Goal: Task Accomplishment & Management: Use online tool/utility

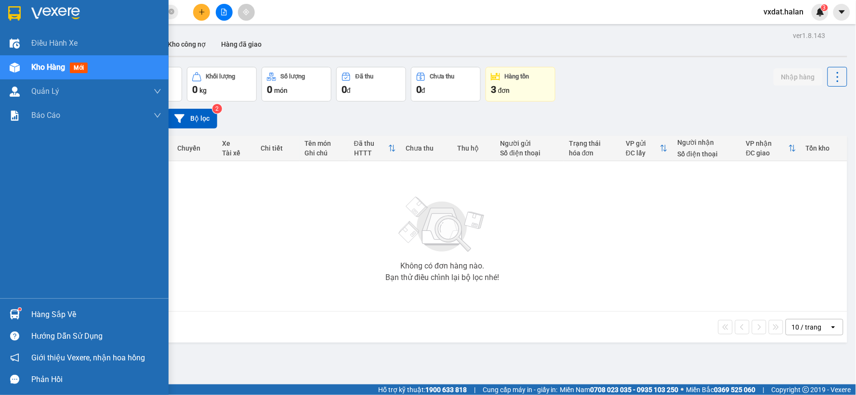
click at [0, 311] on div "Hàng sắp về" at bounding box center [84, 315] width 169 height 22
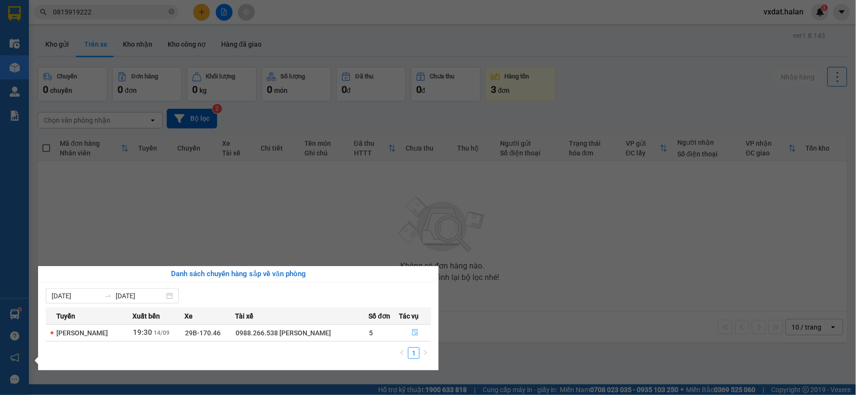
click at [421, 338] on button "button" at bounding box center [415, 332] width 31 height 15
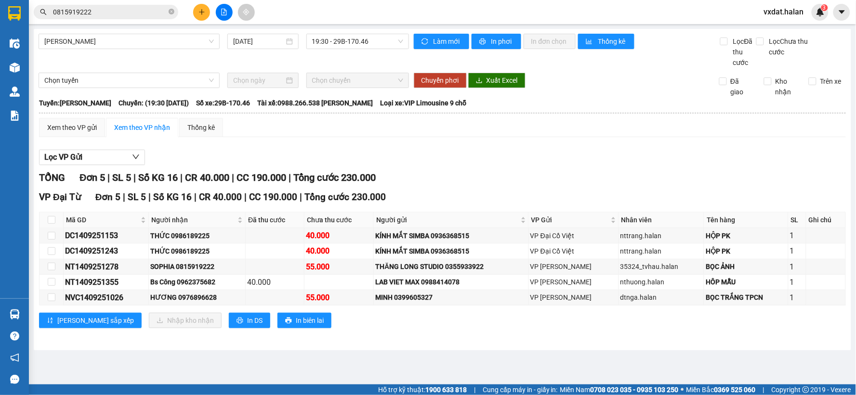
click at [488, 173] on div "TỔNG Đơn 5 | SL 5 | Số KG 16 | CR 40.000 | CC 190.000 | Tổng cước 230.000" at bounding box center [442, 177] width 807 height 15
click at [454, 170] on div "TỔNG Đơn 5 | SL 5 | Số KG 16 | CR 40.000 | CC 190.000 | Tổng cước 230.000" at bounding box center [442, 177] width 807 height 15
click at [500, 149] on div "Lọc VP Gửi TỔNG Đơn 5 | SL 5 | Số KG 16 | CR 40.000 | CC 190.000 | Tổng cước 2…" at bounding box center [442, 242] width 807 height 195
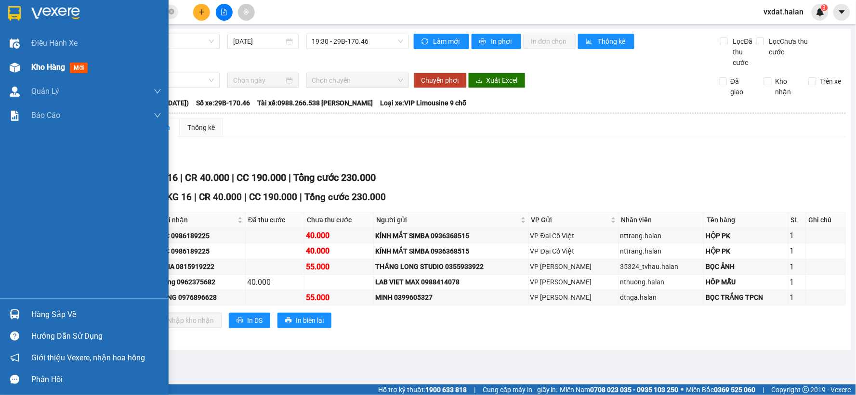
click at [31, 70] on span "Kho hàng" at bounding box center [48, 67] width 34 height 9
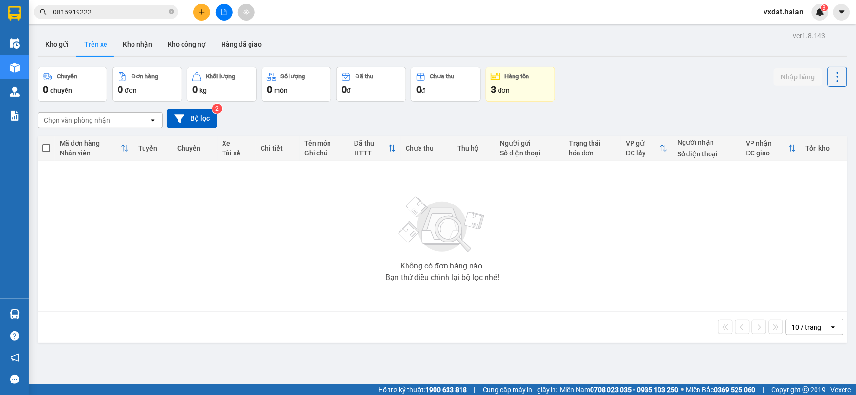
click at [684, 112] on div "Chọn văn phòng nhận open Bộ lọc 2" at bounding box center [442, 119] width 809 height 20
click at [132, 47] on button "Kho nhận" at bounding box center [137, 44] width 45 height 23
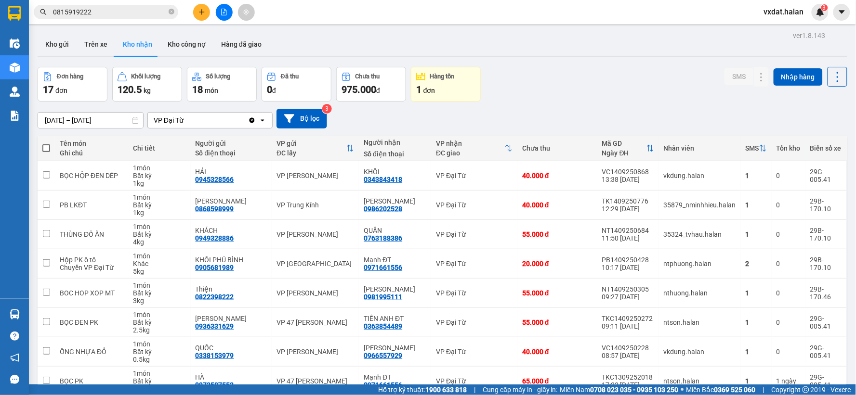
click at [532, 98] on div "Đơn hàng 17 đơn Khối lượng 120.5 kg Số lượng 18 món Đã thu 0 đ Chưa thu 975.000…" at bounding box center [442, 84] width 809 height 35
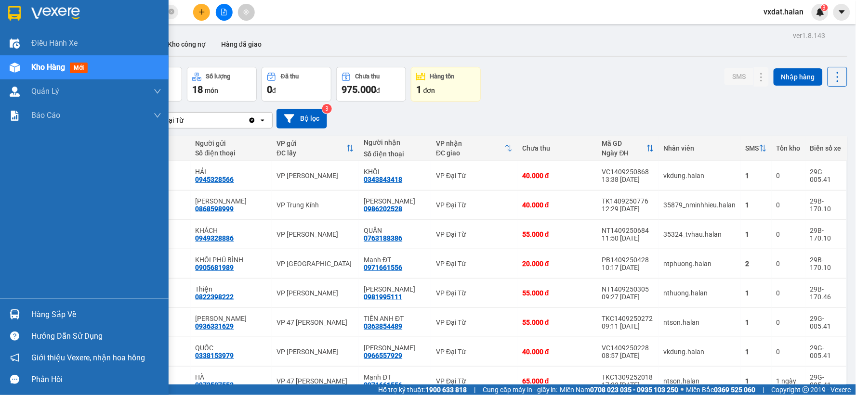
click at [13, 316] on img at bounding box center [15, 315] width 10 height 10
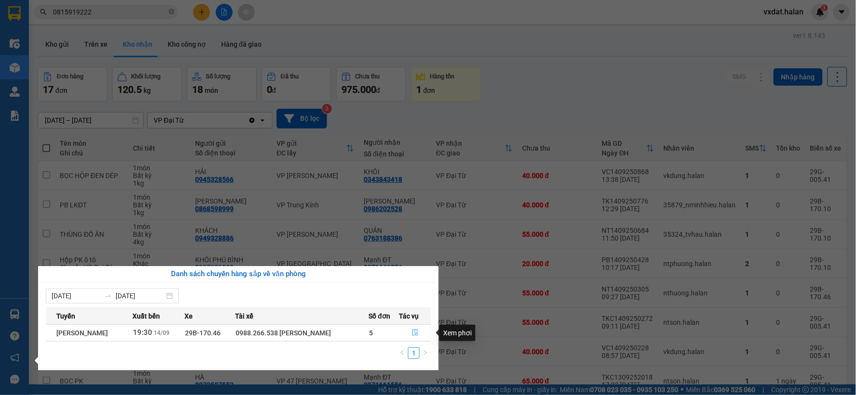
click at [411, 335] on button "button" at bounding box center [415, 332] width 31 height 15
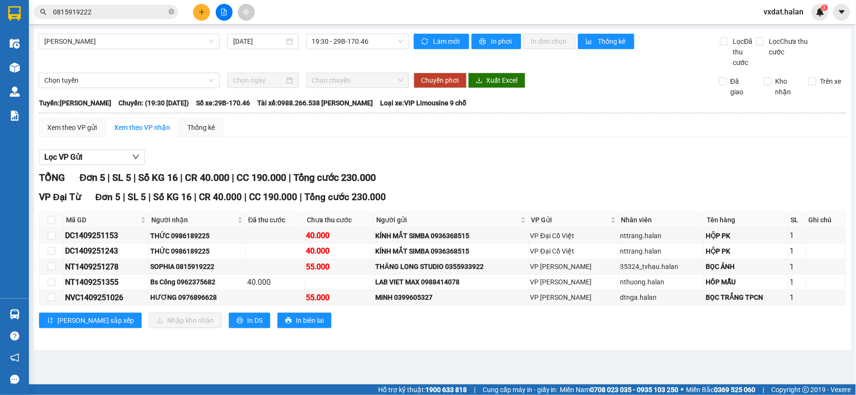
click at [513, 172] on div "TỔNG Đơn 5 | SL 5 | Số KG 16 | CR 40.000 | CC 190.000 | Tổng cước 230.000" at bounding box center [442, 177] width 807 height 15
click at [348, 328] on div "[PERSON_NAME] sắp xếp Nhập kho nhận In DS In biên lai" at bounding box center [442, 320] width 807 height 15
click at [190, 354] on main "[GEOGRAPHIC_DATA] - [GEOGRAPHIC_DATA] [DATE] 19:30 - 29B-170.46 Làm mới In phơi…" at bounding box center [428, 192] width 856 height 385
click at [375, 352] on main "[GEOGRAPHIC_DATA] - [GEOGRAPHIC_DATA] [DATE] 19:30 - 29B-170.46 Làm mới In phơi…" at bounding box center [428, 192] width 856 height 385
click at [489, 184] on div "TỔNG Đơn 5 | SL 5 | Số KG 16 | CR 40.000 | CC 190.000 | Tổng cước 230.000" at bounding box center [442, 177] width 807 height 15
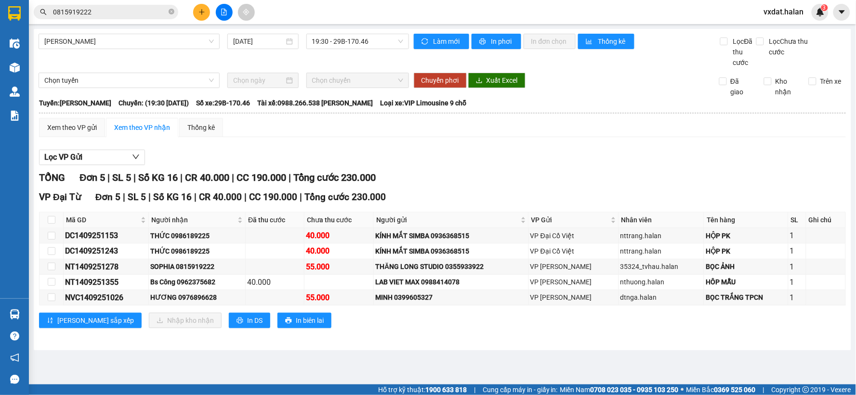
click at [489, 184] on div "TỔNG Đơn 5 | SL 5 | Số KG 16 | CR 40.000 | CC 190.000 | Tổng cước 230.000" at bounding box center [442, 177] width 807 height 15
click at [51, 233] on input "checkbox" at bounding box center [52, 236] width 8 height 8
checkbox input "true"
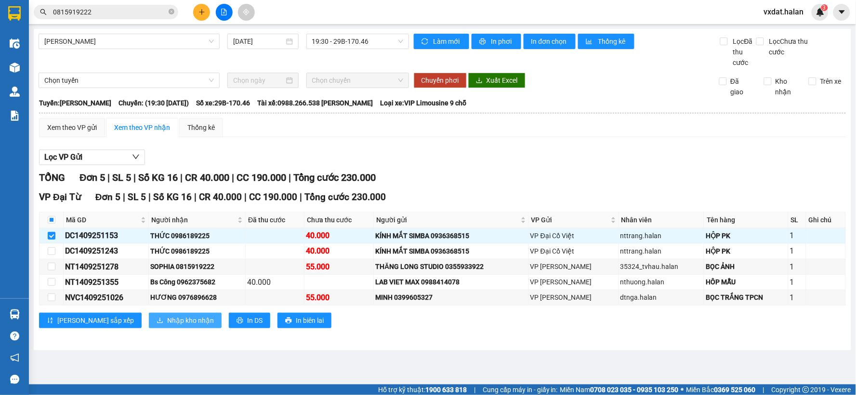
click at [153, 326] on button "Nhập kho nhận" at bounding box center [185, 320] width 73 height 15
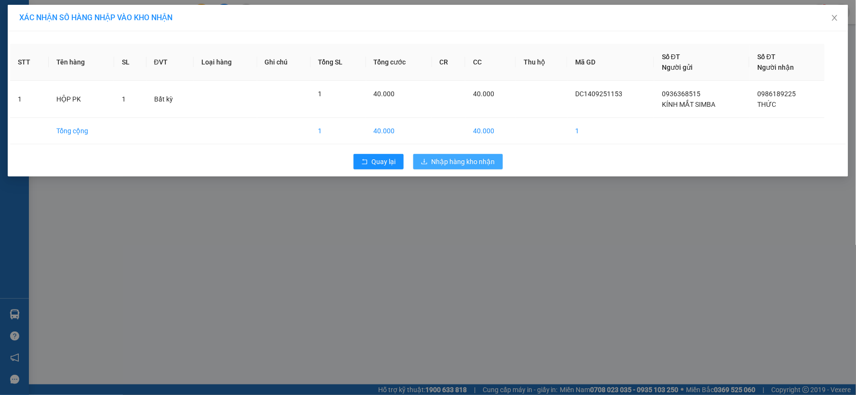
click at [482, 164] on span "Nhập hàng kho nhận" at bounding box center [463, 161] width 64 height 11
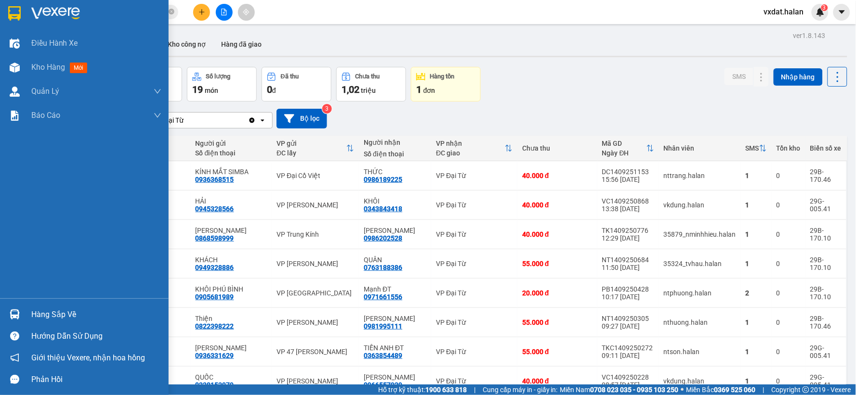
click at [0, 308] on div "Hàng sắp về" at bounding box center [84, 315] width 169 height 22
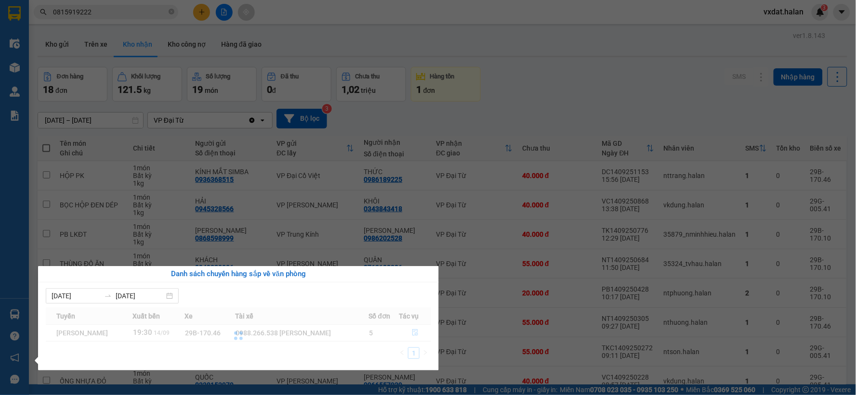
click at [422, 331] on div at bounding box center [238, 336] width 385 height 57
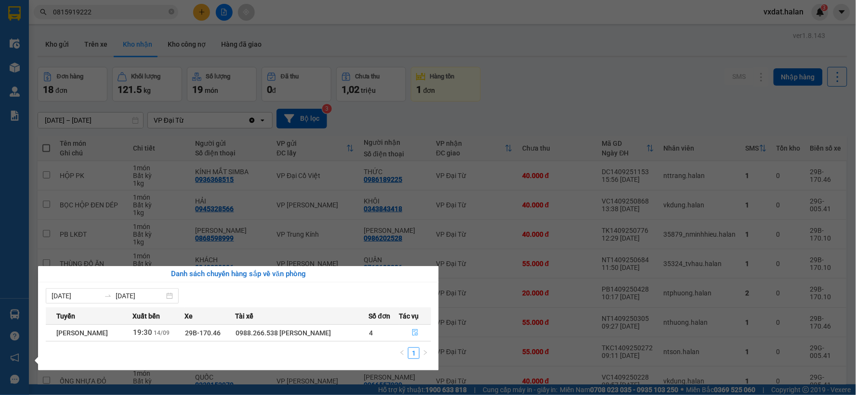
click at [420, 336] on button "button" at bounding box center [415, 332] width 31 height 15
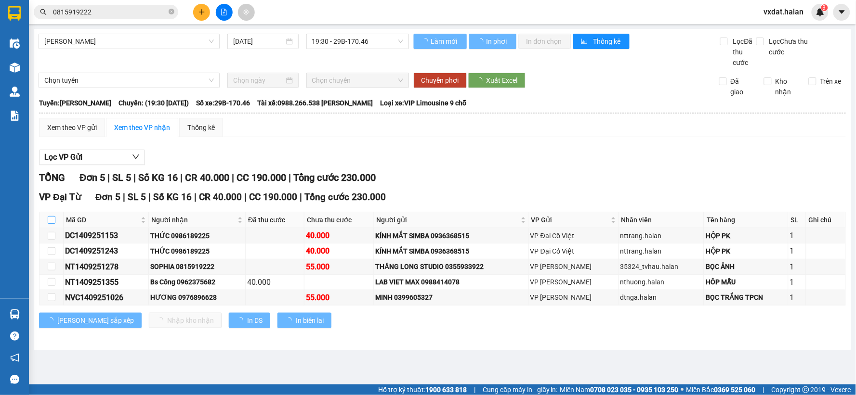
click at [48, 223] on input "checkbox" at bounding box center [52, 220] width 8 height 8
checkbox input "true"
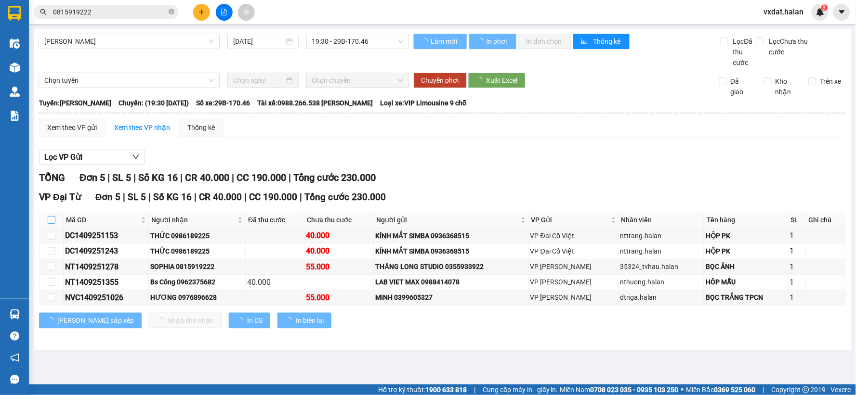
checkbox input "true"
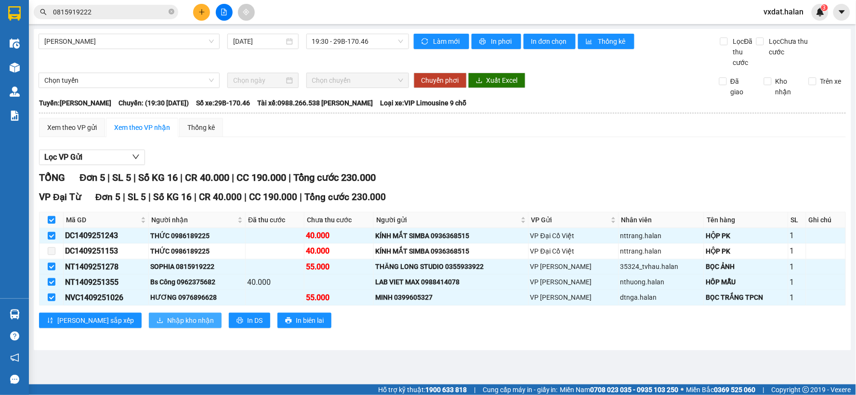
click at [167, 318] on span "Nhập kho nhận" at bounding box center [190, 320] width 47 height 11
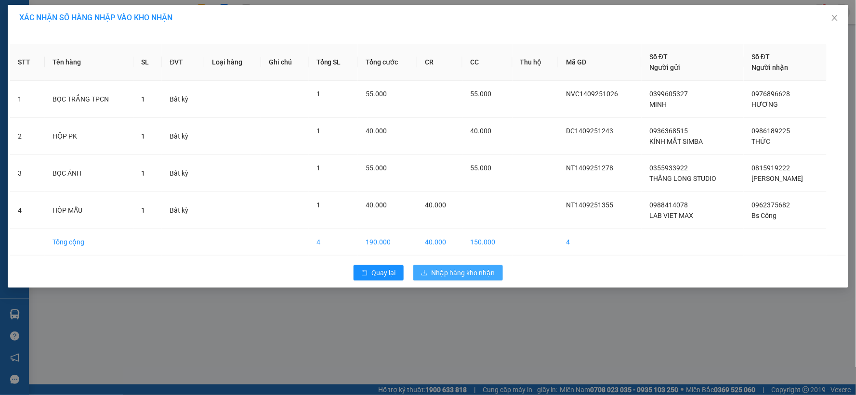
click at [477, 273] on span "Nhập hàng kho nhận" at bounding box center [463, 273] width 64 height 11
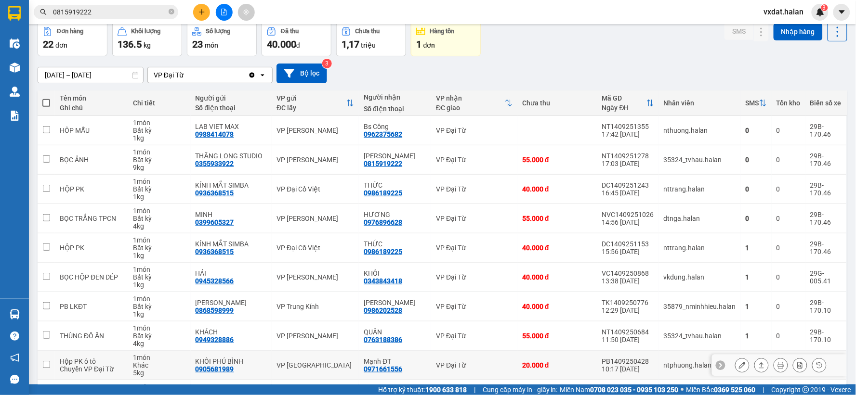
scroll to position [53, 0]
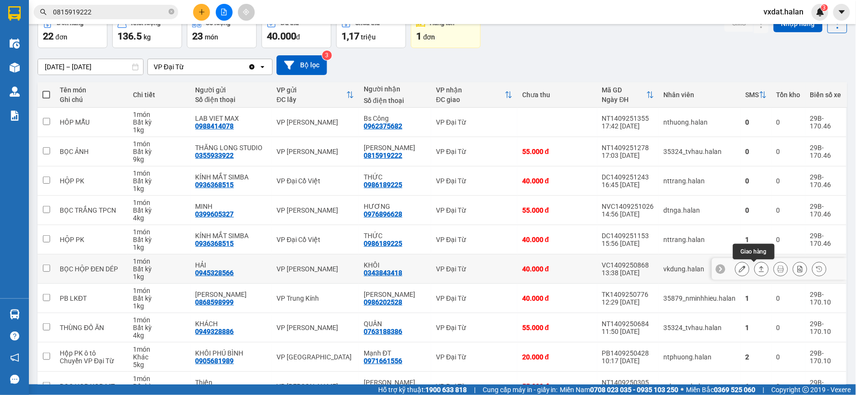
click at [758, 268] on icon at bounding box center [761, 269] width 7 height 7
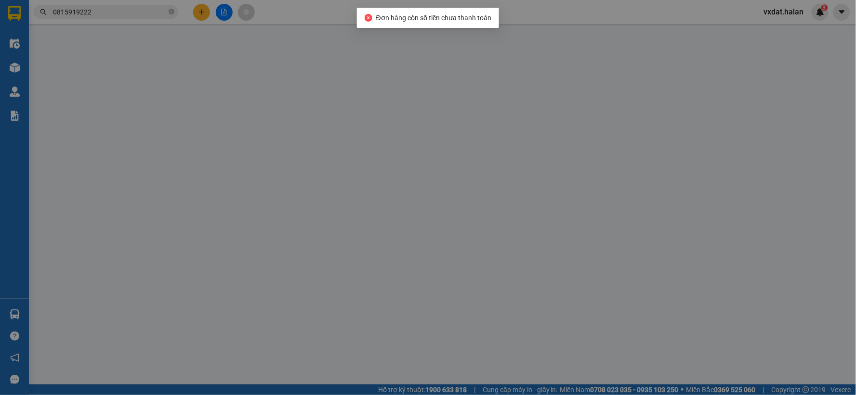
type input "0945328566"
type input "HẢI"
type input "0343843418"
type input "KHÔI"
type input "40.000"
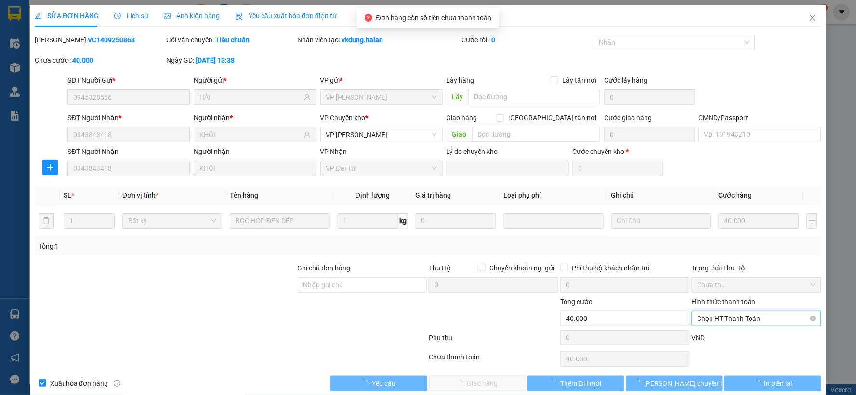
click at [716, 325] on span "Chọn HT Thanh Toán" at bounding box center [756, 319] width 118 height 14
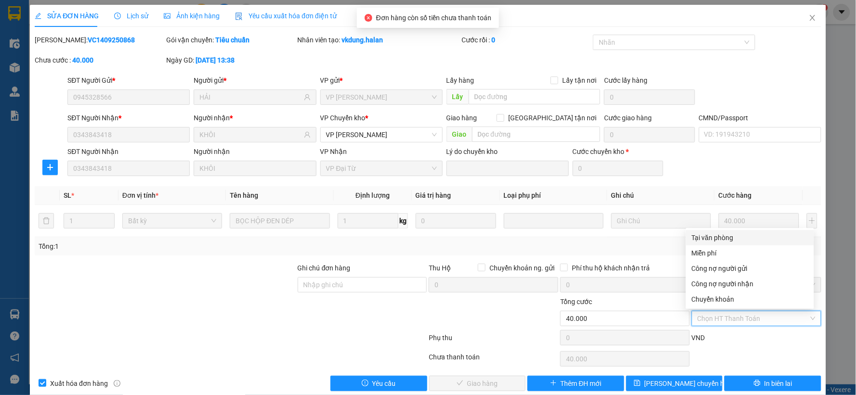
click at [706, 239] on div "Tại văn phòng" at bounding box center [749, 238] width 117 height 11
type input "0"
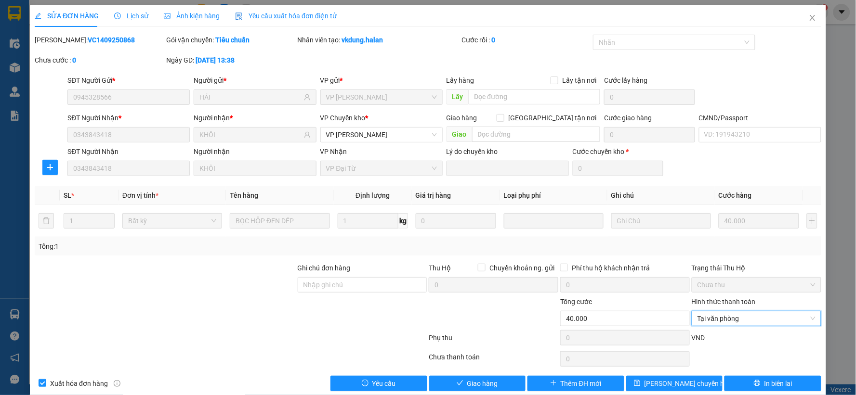
click at [502, 392] on div "SỬA ĐƠN HÀNG Lịch sử Ảnh kiện hàng Yêu cầu xuất hóa đơn điện tử Total Paid Fee …" at bounding box center [428, 202] width 796 height 394
click at [506, 372] on div "Total Paid Fee 0 Total UnPaid Fee 40.000 Cash Collection Total Fee Mã ĐH: VC140…" at bounding box center [428, 213] width 786 height 357
click at [502, 379] on button "Giao hàng" at bounding box center [477, 383] width 97 height 15
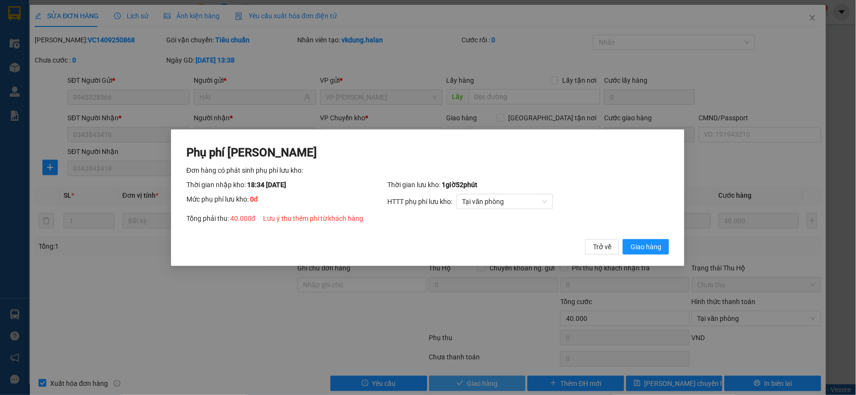
click at [623, 239] on button "Giao hàng" at bounding box center [646, 246] width 46 height 15
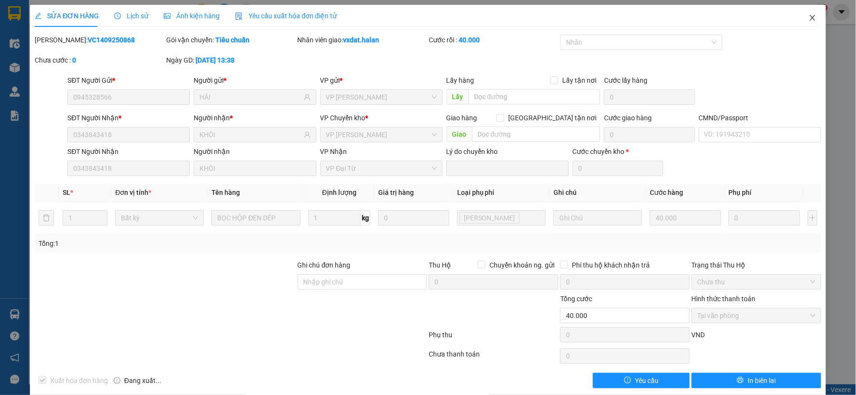
click at [805, 23] on span "Close" at bounding box center [812, 18] width 27 height 27
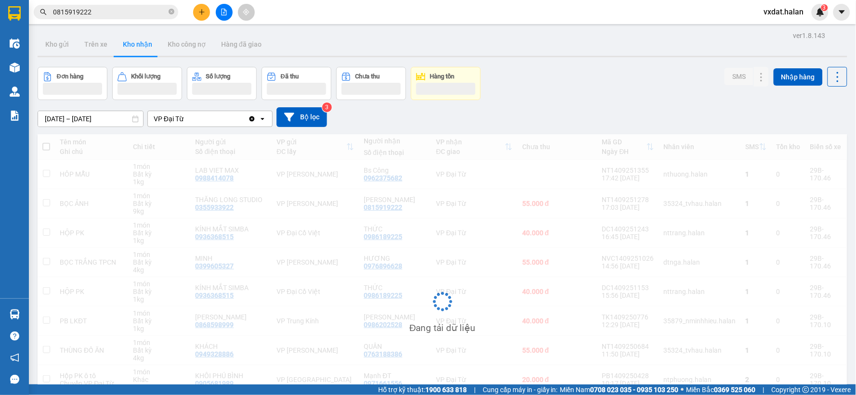
click at [612, 123] on div "[DATE] – [DATE] Press the down arrow key to interact with the calendar and sele…" at bounding box center [442, 117] width 809 height 20
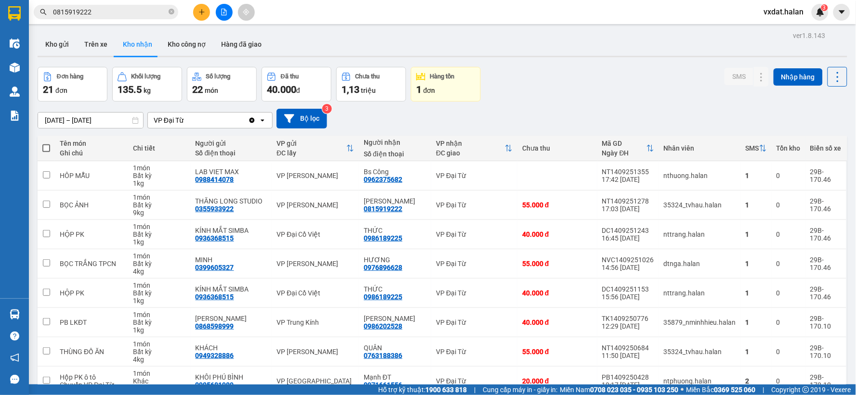
scroll to position [111, 0]
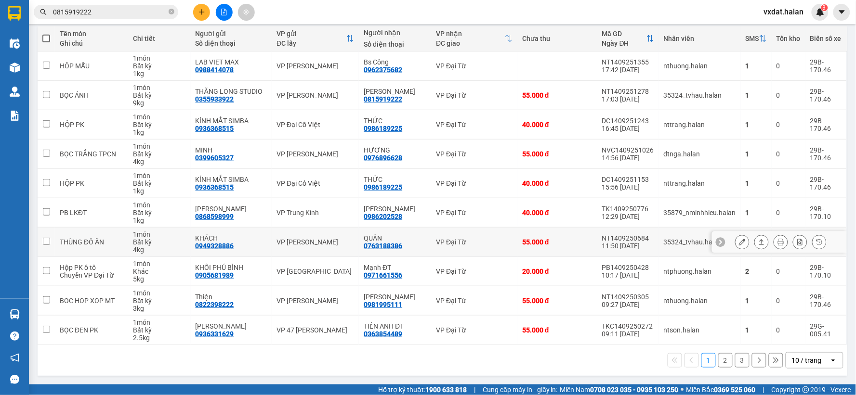
click at [758, 242] on icon at bounding box center [761, 242] width 7 height 7
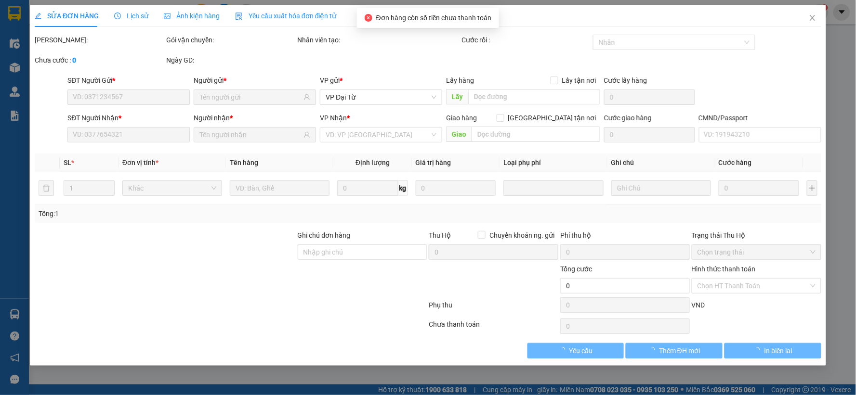
type input "0949328886"
type input "KHÁCH"
type input "0763188386"
type input "QUÂN"
type input "55.000"
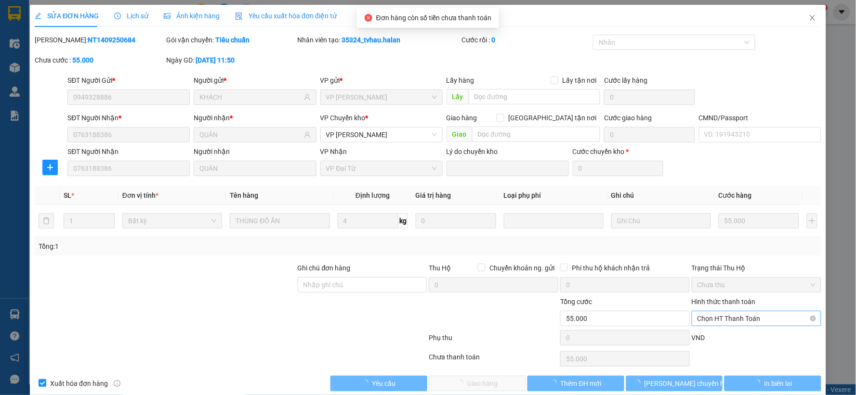
click at [715, 325] on span "Chọn HT Thanh Toán" at bounding box center [756, 319] width 118 height 14
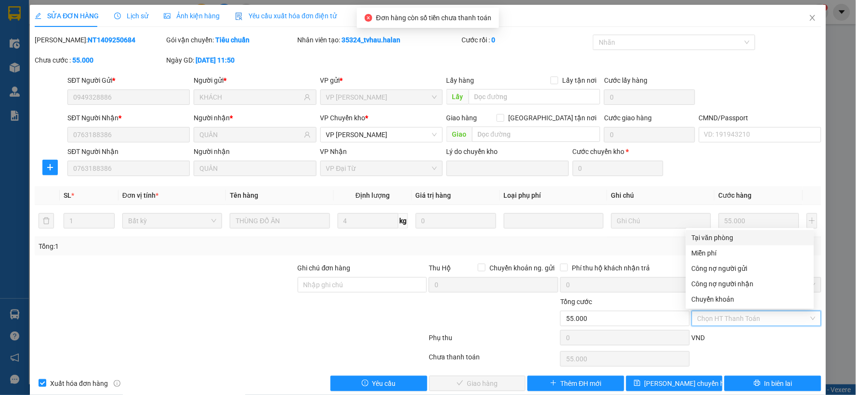
click at [710, 237] on div "Tại văn phòng" at bounding box center [749, 238] width 117 height 11
type input "0"
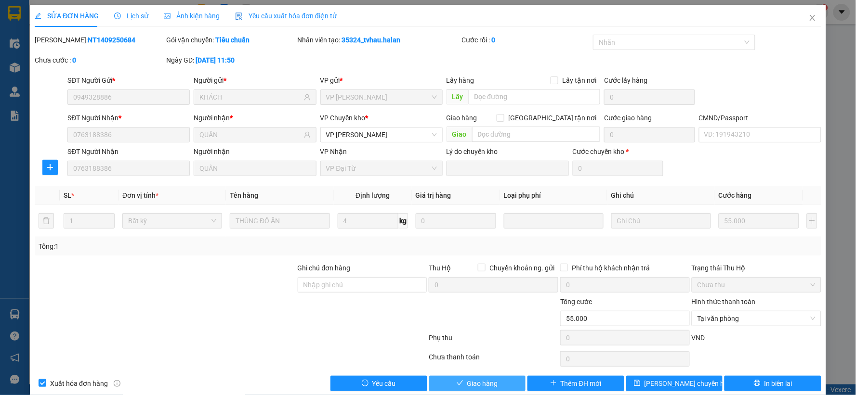
click at [498, 385] on button "Giao hàng" at bounding box center [477, 383] width 97 height 15
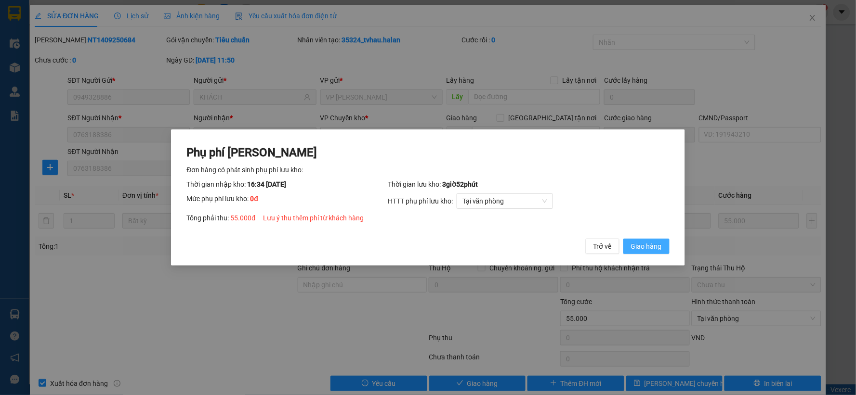
click at [651, 252] on button "Giao hàng" at bounding box center [646, 246] width 46 height 15
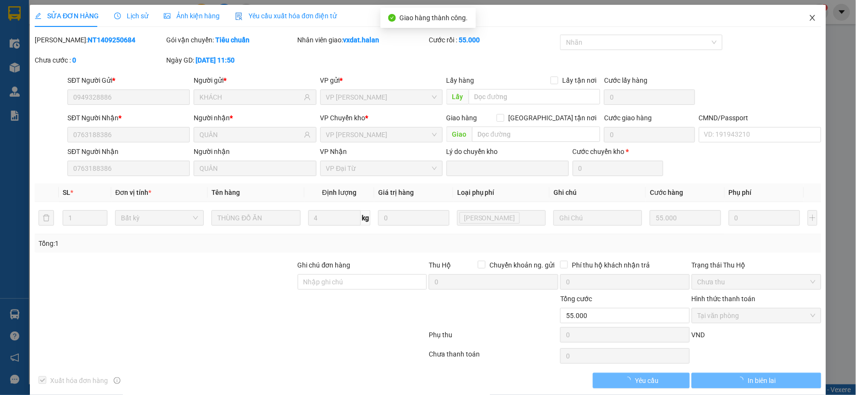
click at [802, 13] on span "Close" at bounding box center [812, 18] width 27 height 27
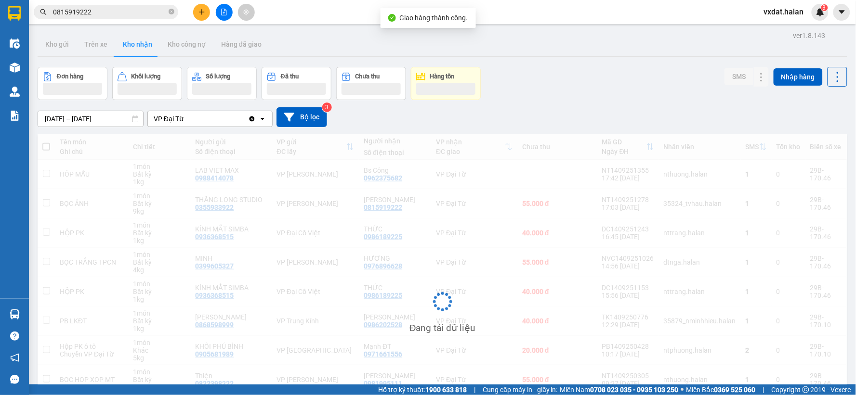
click at [650, 100] on div "[DATE] – [DATE] Press the down arrow key to interact with the calendar and sele…" at bounding box center [442, 117] width 809 height 34
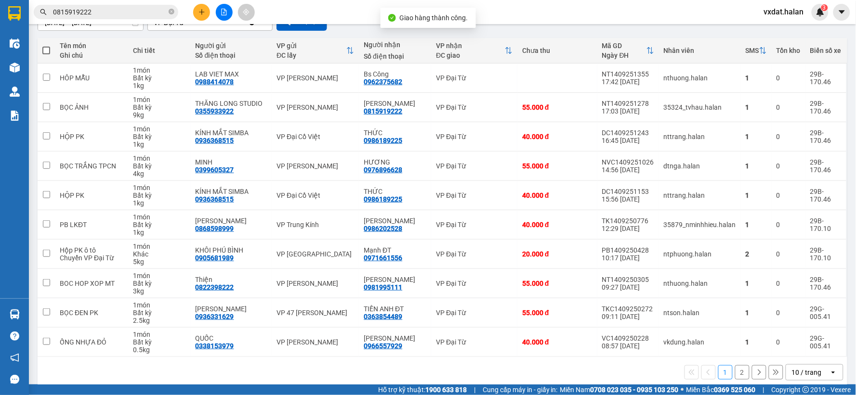
scroll to position [107, 0]
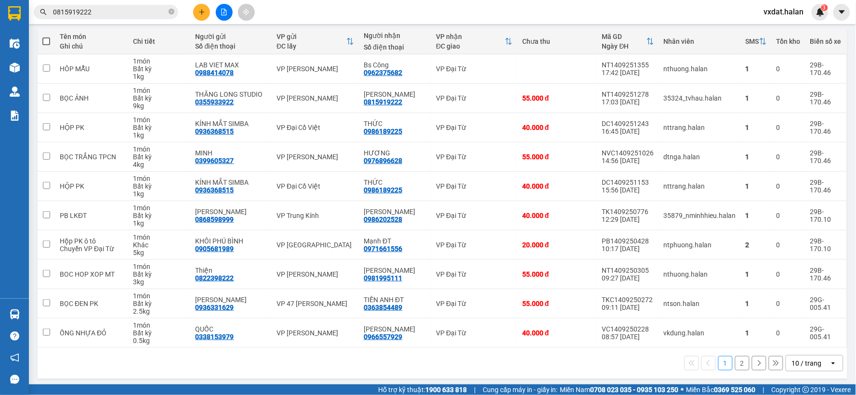
click at [735, 366] on button "2" at bounding box center [742, 363] width 14 height 14
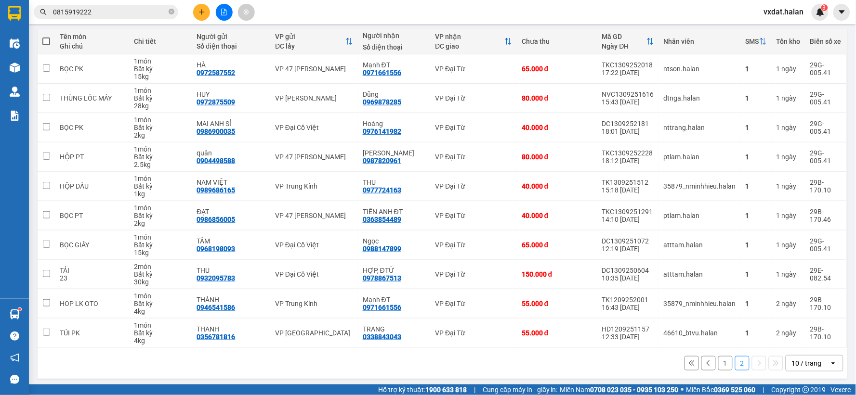
click at [494, 9] on div "Kết quả tìm kiếm ( 134 ) Bộ lọc Mã ĐH Trạng thái Món hàng Thu hộ Tổng cước Chưa…" at bounding box center [428, 12] width 856 height 24
click at [437, 378] on div "1 2 10 / trang open" at bounding box center [442, 363] width 809 height 31
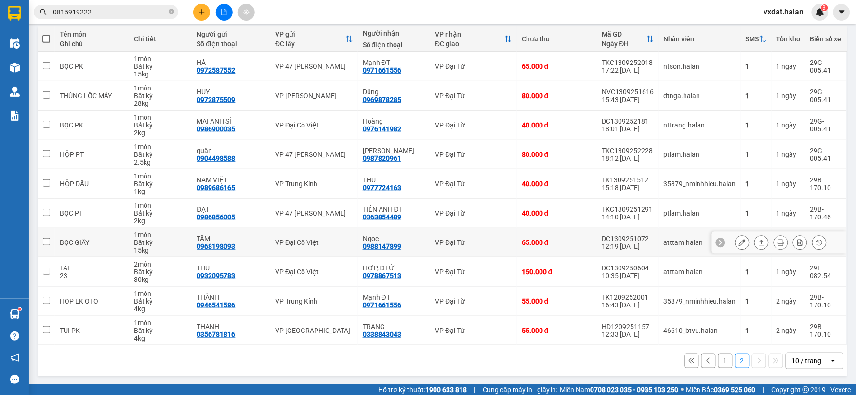
scroll to position [111, 0]
click at [449, 364] on div "1 2 10 / trang open" at bounding box center [442, 360] width 802 height 16
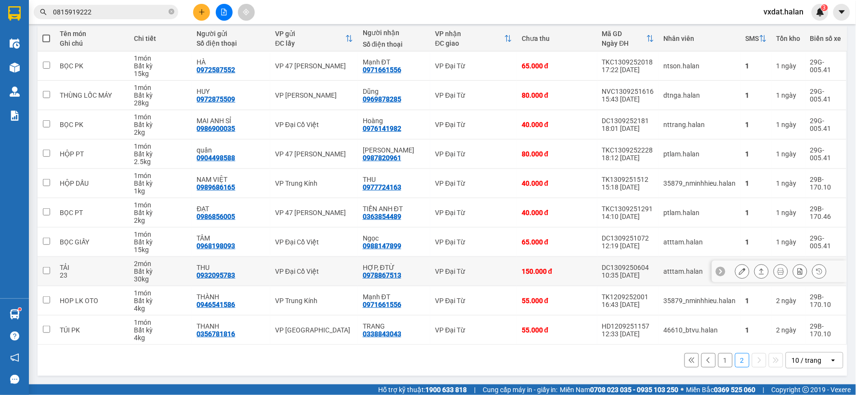
click at [758, 268] on button at bounding box center [761, 271] width 13 height 17
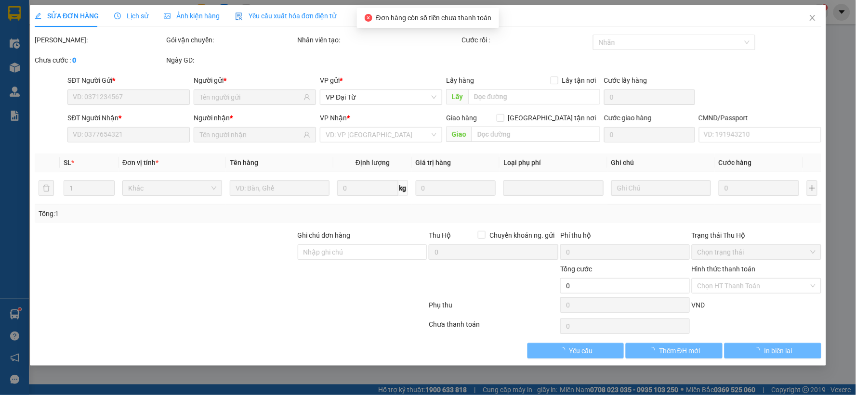
type input "0932095783"
type input "THU"
type input "0978867513"
type input "HỢP, ĐTỪ"
type input "150.000"
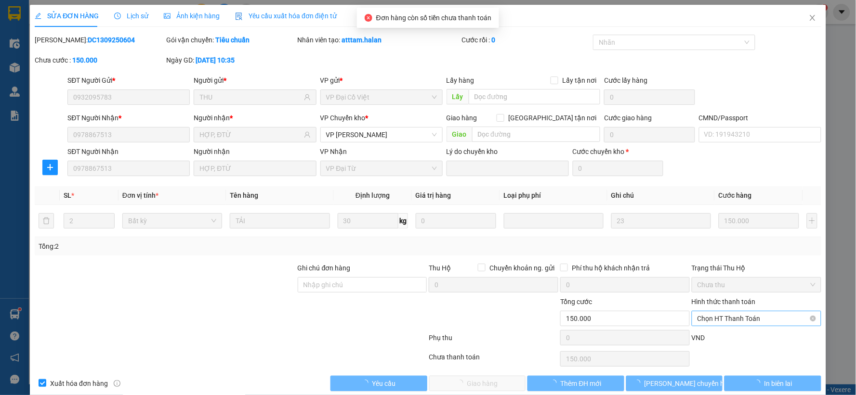
click at [733, 323] on span "Chọn HT Thanh Toán" at bounding box center [756, 319] width 118 height 14
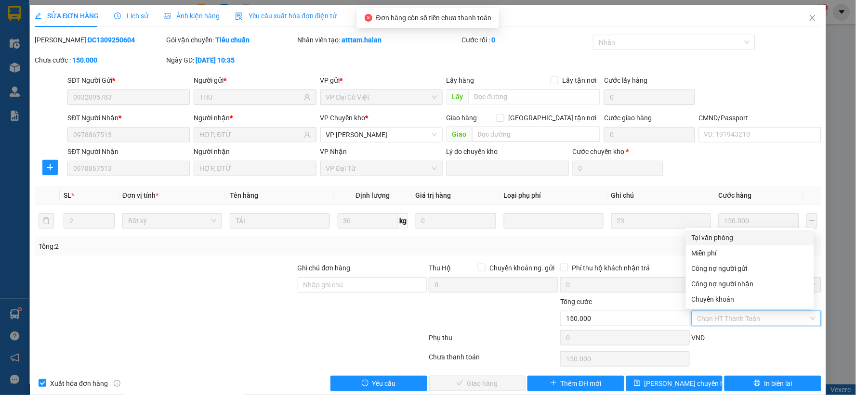
click at [710, 239] on div "Tại văn phòng" at bounding box center [749, 238] width 117 height 11
type input "0"
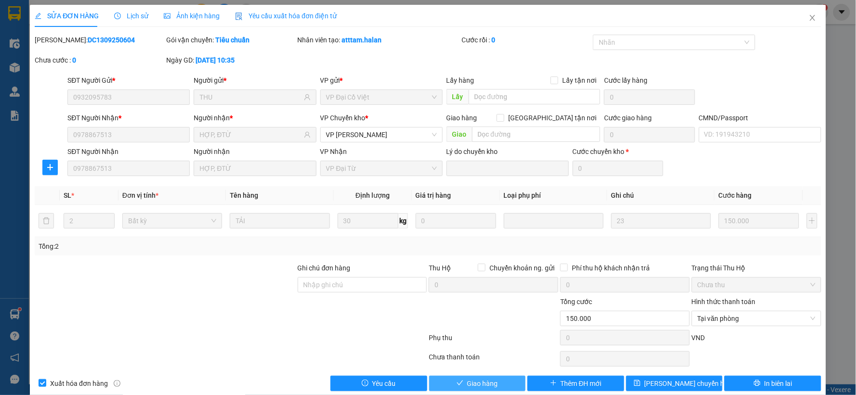
click at [502, 383] on button "Giao hàng" at bounding box center [477, 383] width 97 height 15
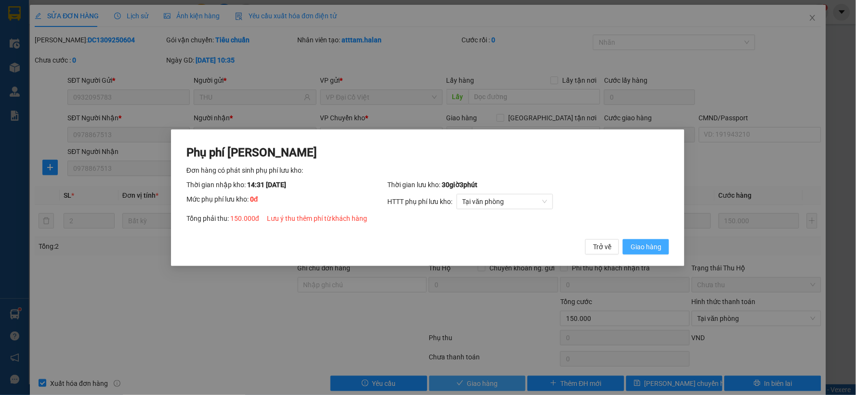
click at [623, 239] on button "Giao hàng" at bounding box center [646, 246] width 46 height 15
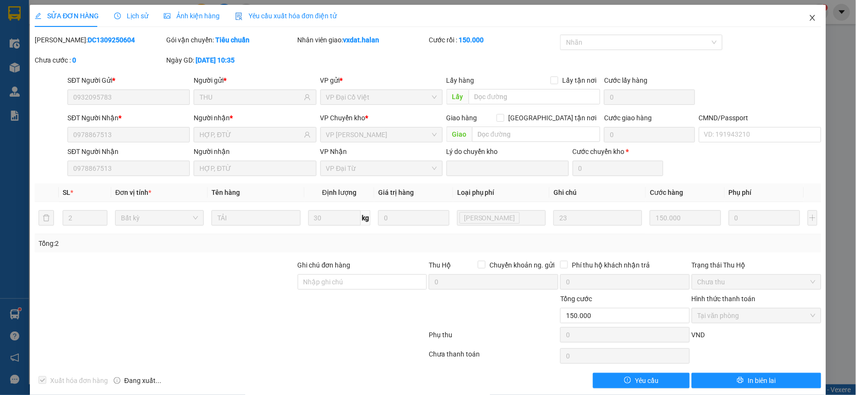
click at [808, 15] on icon "close" at bounding box center [812, 18] width 8 height 8
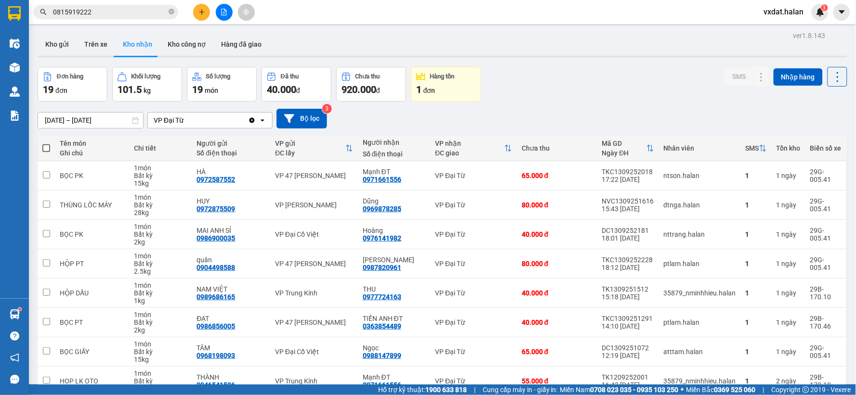
click at [532, 102] on div "[DATE] – [DATE] Press the down arrow key to interact with the calendar and sele…" at bounding box center [442, 119] width 809 height 34
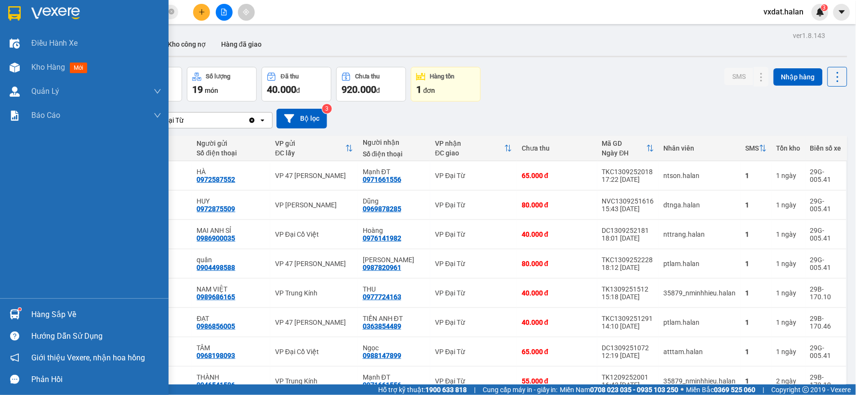
click at [22, 320] on div at bounding box center [14, 314] width 17 height 17
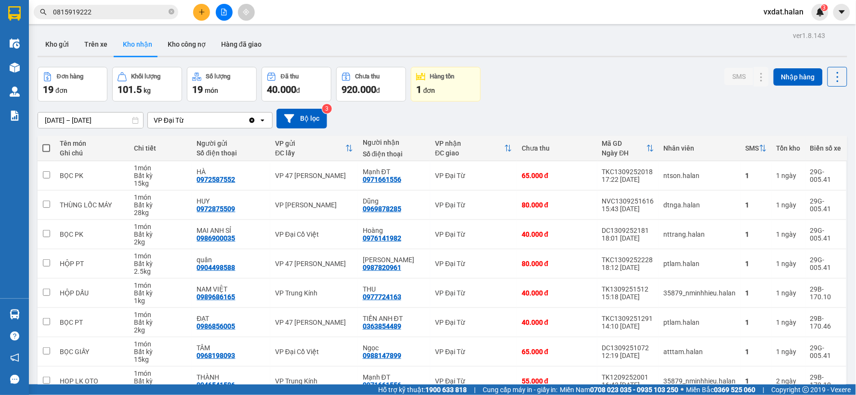
click at [541, 100] on section "Kết quả tìm kiếm ( 134 ) Bộ lọc Mã ĐH Trạng thái Món hàng Thu hộ Tổng cước Chưa…" at bounding box center [428, 197] width 856 height 395
click at [542, 83] on div "Đơn hàng 19 đơn Khối lượng 101.5 kg Số lượng 19 món Đã thu 40.000 đ Chưa thu 92…" at bounding box center [442, 84] width 809 height 35
click at [71, 42] on button "Kho gửi" at bounding box center [57, 44] width 39 height 23
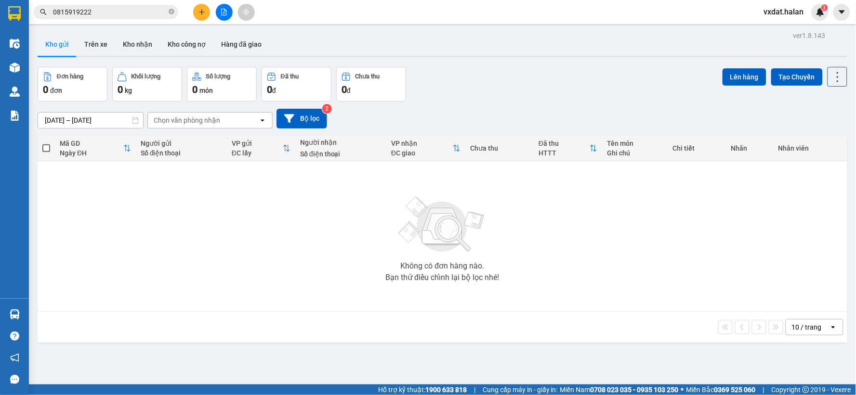
click at [497, 49] on div "Kho gửi Trên xe Kho nhận Kho công nợ Hàng đã giao" at bounding box center [442, 46] width 809 height 26
click at [126, 39] on button "Kho nhận" at bounding box center [137, 44] width 45 height 23
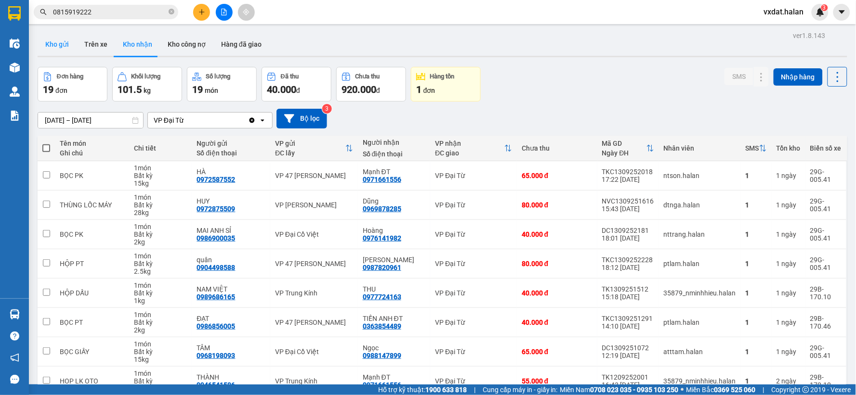
click at [70, 36] on button "Kho gửi" at bounding box center [57, 44] width 39 height 23
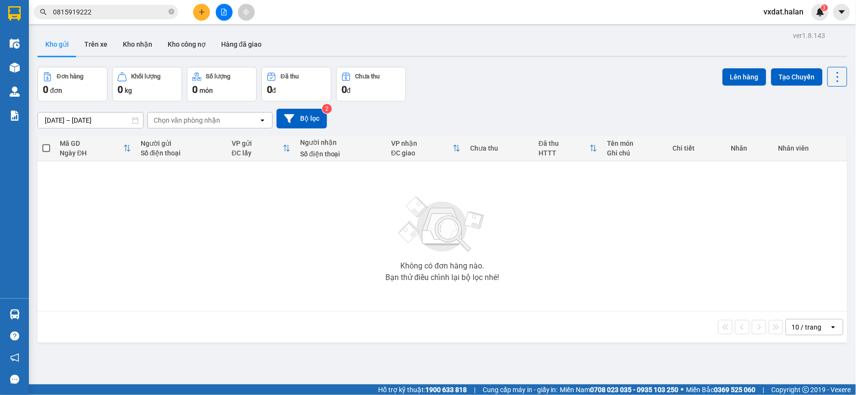
click at [521, 54] on div "Kho gửi Trên xe Kho nhận Kho công nợ Hàng đã giao" at bounding box center [442, 46] width 809 height 26
click at [579, 107] on div "[DATE] – [DATE] Press the down arrow key to interact with the calendar and sele…" at bounding box center [442, 119] width 809 height 34
click at [140, 53] on button "Kho nhận" at bounding box center [137, 44] width 45 height 23
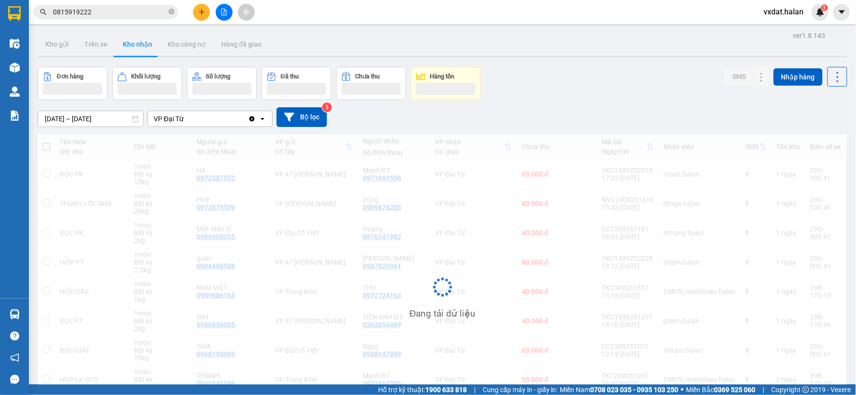
drag, startPoint x: 612, startPoint y: 86, endPoint x: 591, endPoint y: 90, distance: 20.7
click at [611, 86] on div "Đơn hàng Khối lượng Số lượng Đã thu Chưa thu Hàng tồn SMS Nhập hàng" at bounding box center [442, 83] width 809 height 33
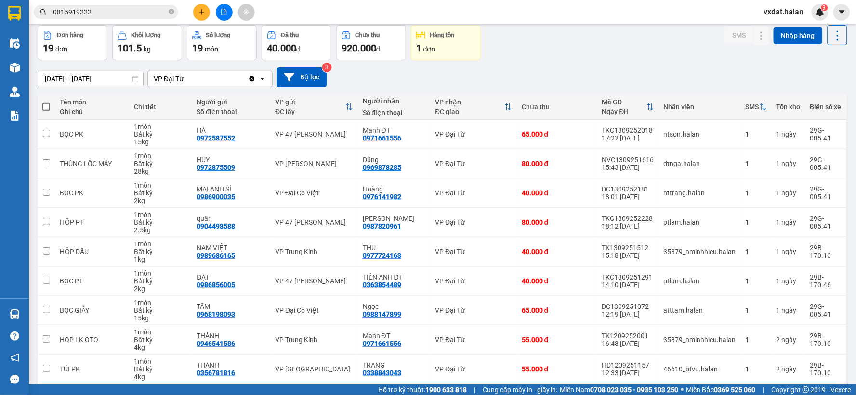
scroll to position [81, 0]
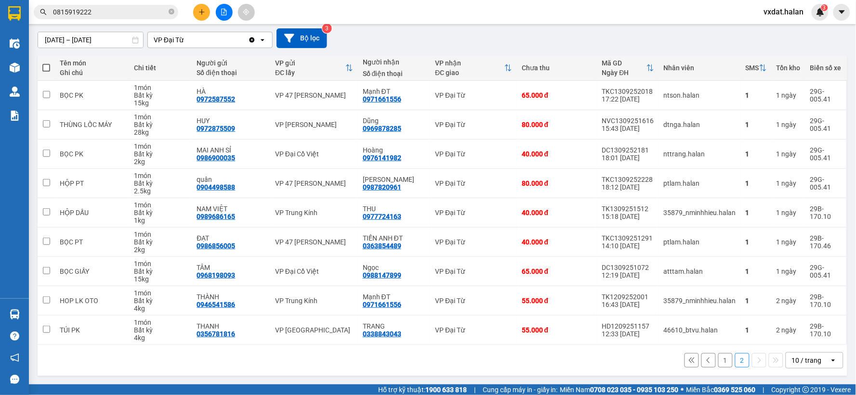
click at [728, 370] on div "1 2 10 / trang open" at bounding box center [442, 360] width 809 height 31
click at [724, 362] on button "1" at bounding box center [725, 360] width 14 height 14
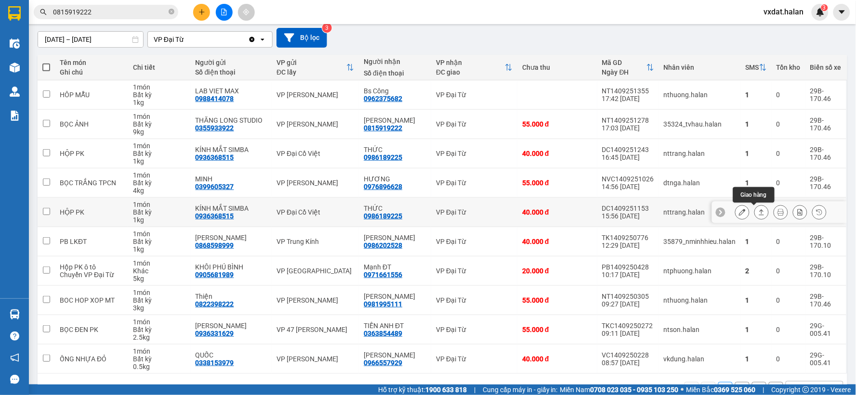
click at [758, 213] on icon at bounding box center [761, 212] width 7 height 7
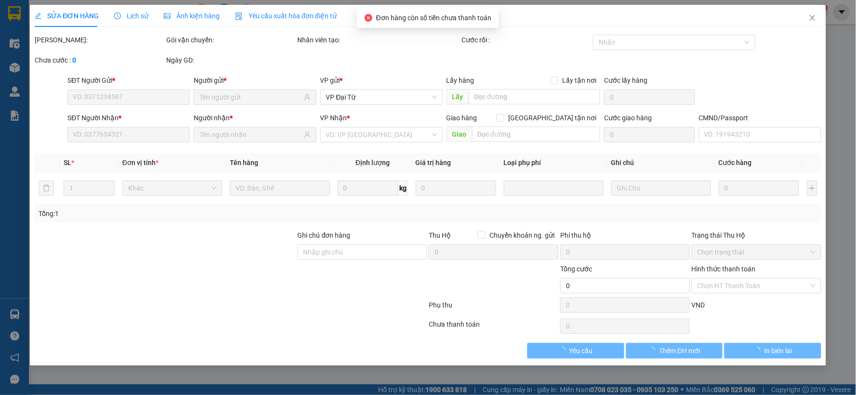
type input "0936368515"
type input "KÍNH MẮT SIMBA"
type input "0986189225"
type input "THỨC"
type input "40.000"
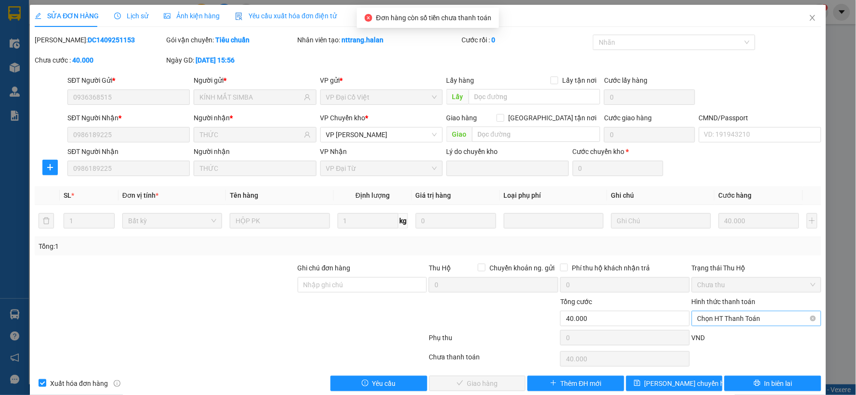
click at [723, 315] on span "Chọn HT Thanh Toán" at bounding box center [756, 319] width 118 height 14
click at [709, 234] on div "Tại văn phòng" at bounding box center [749, 238] width 117 height 11
type input "0"
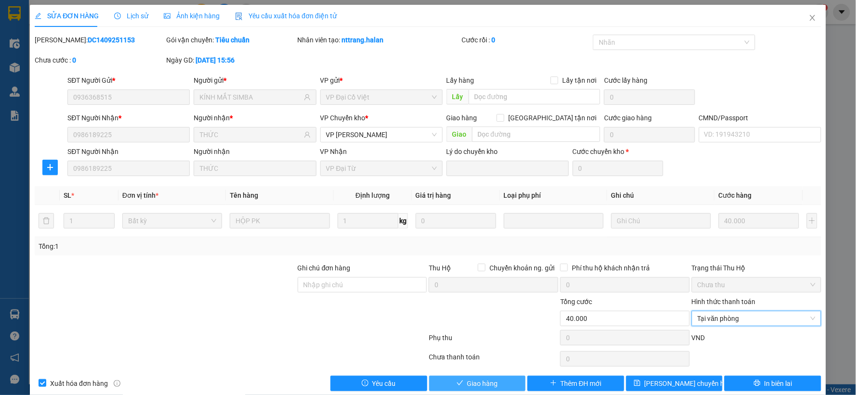
click at [495, 380] on button "Giao hàng" at bounding box center [477, 383] width 97 height 15
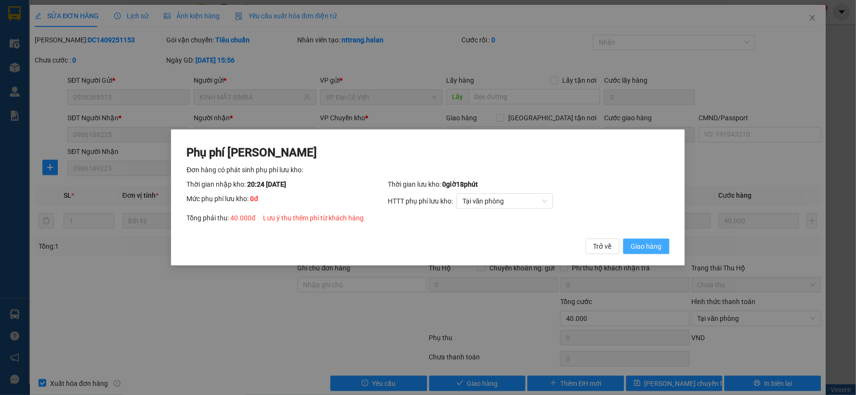
drag, startPoint x: 647, startPoint y: 249, endPoint x: 645, endPoint y: 238, distance: 11.2
click at [647, 249] on span "Giao hàng" at bounding box center [646, 246] width 31 height 11
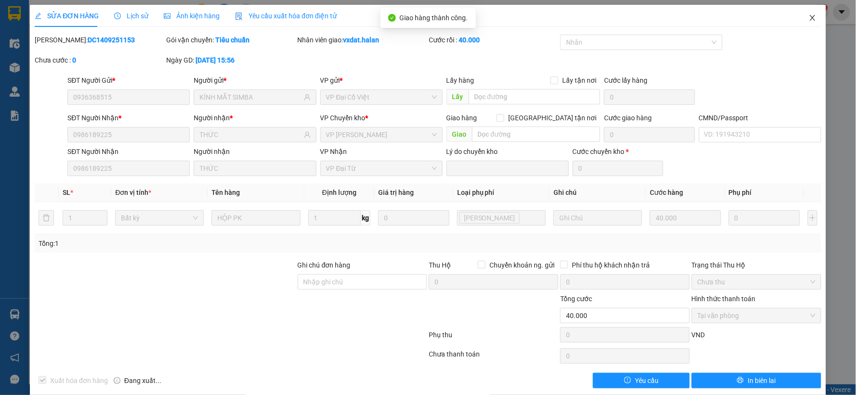
click at [809, 19] on icon "close" at bounding box center [811, 18] width 5 height 6
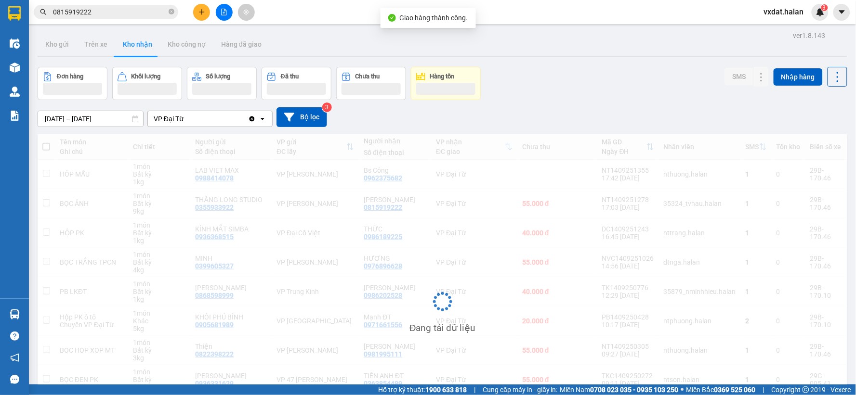
click at [567, 92] on div "Đơn hàng Khối lượng Số lượng Đã thu Chưa thu Hàng tồn SMS Nhập hàng" at bounding box center [442, 83] width 809 height 33
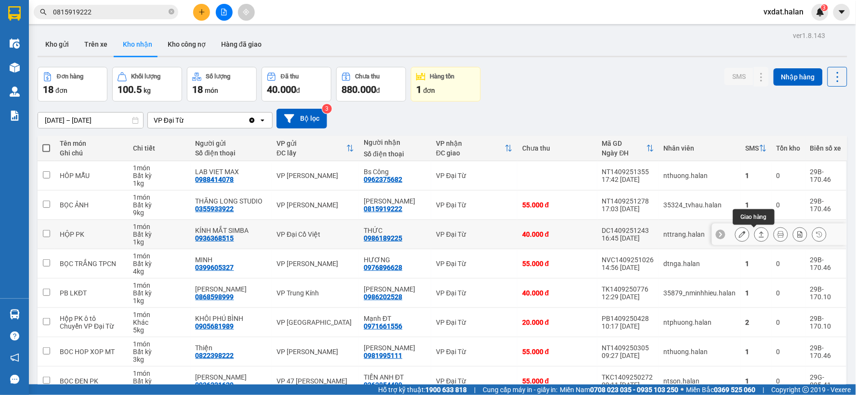
click at [759, 233] on icon at bounding box center [761, 235] width 5 height 6
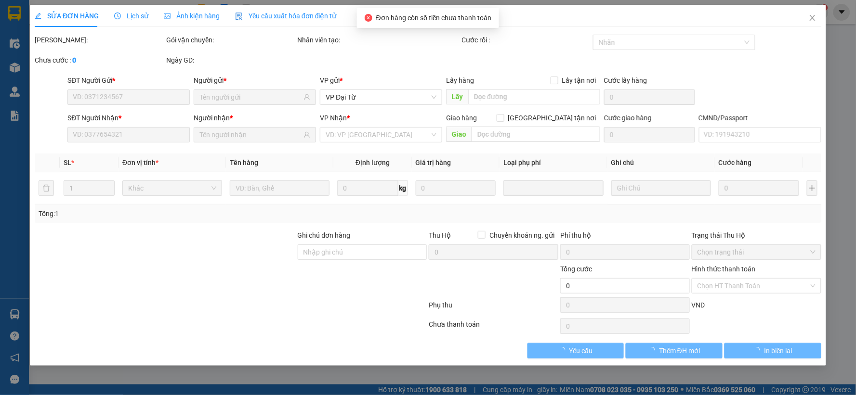
type input "0936368515"
type input "KÍNH MẮT SIMBA"
type input "0986189225"
type input "THỨC"
type input "40.000"
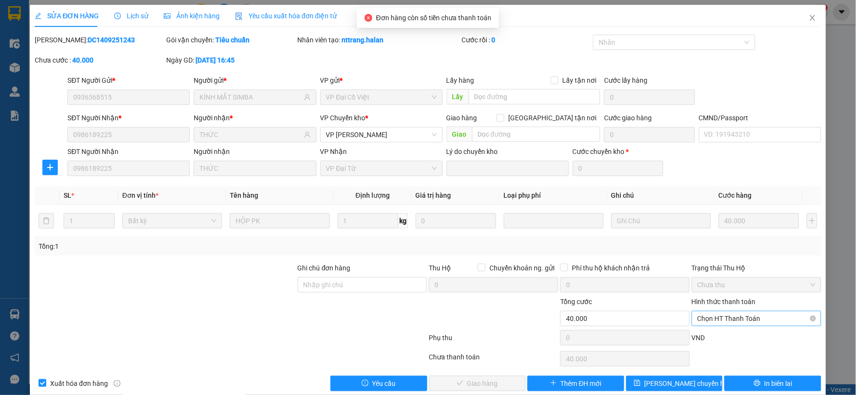
click at [744, 322] on span "Chọn HT Thanh Toán" at bounding box center [756, 319] width 118 height 14
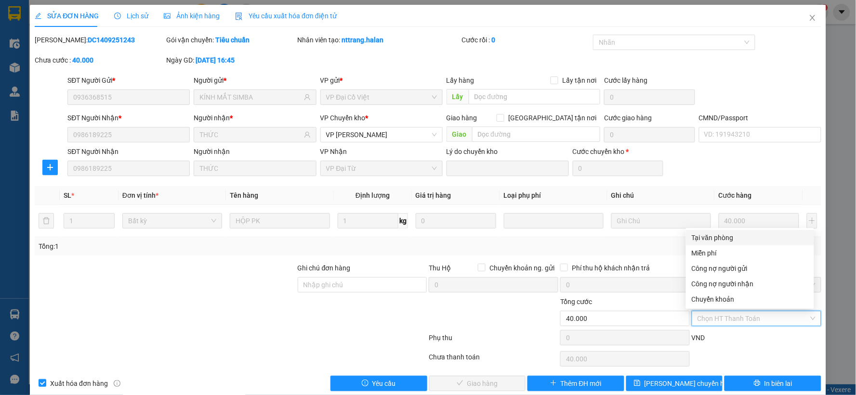
click at [731, 238] on div "Tại văn phòng" at bounding box center [749, 238] width 117 height 11
type input "0"
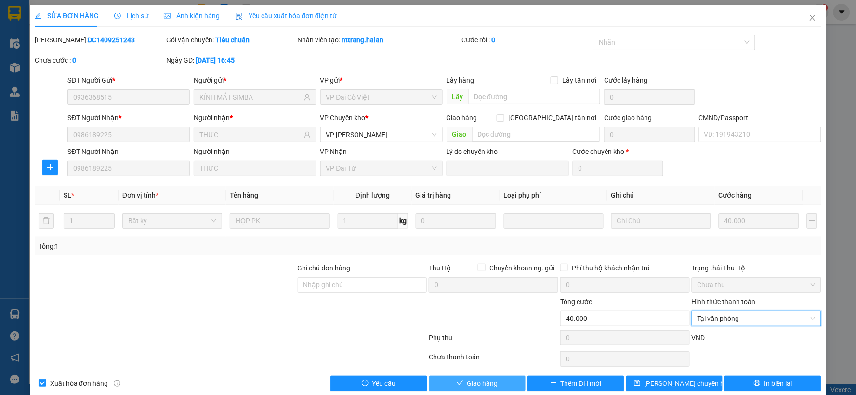
click at [494, 377] on button "Giao hàng" at bounding box center [477, 383] width 97 height 15
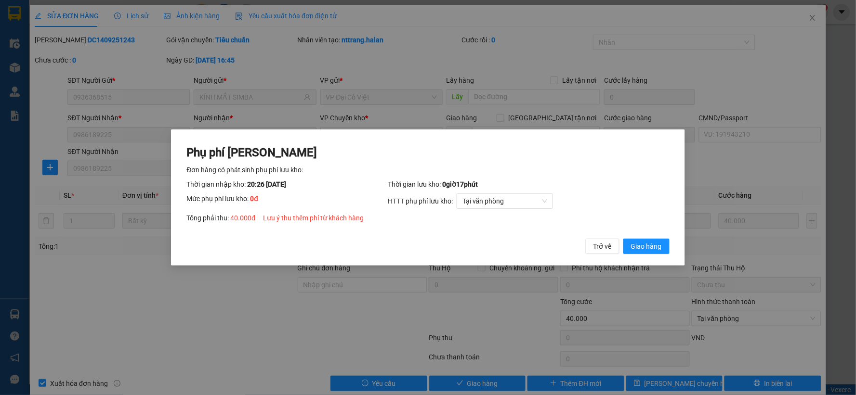
click at [647, 238] on div "Phụ phí [PERSON_NAME] hàng có phát sinh phụ phí lưu kho: Thời gian nhập kho: 20…" at bounding box center [427, 200] width 482 height 110
click at [641, 239] on button "Giao hàng" at bounding box center [646, 246] width 46 height 15
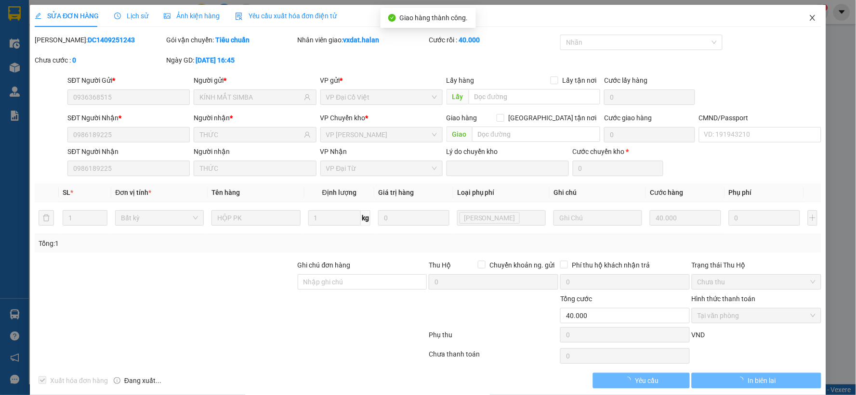
click at [808, 19] on icon "close" at bounding box center [812, 18] width 8 height 8
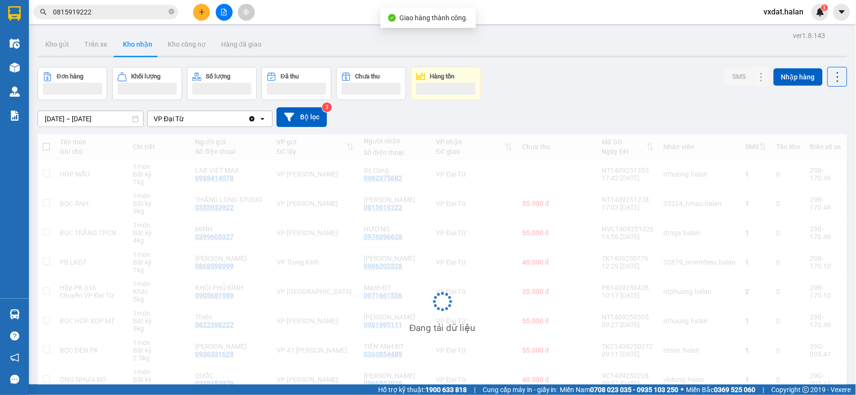
click at [574, 121] on div "[DATE] – [DATE] Press the down arrow key to interact with the calendar and sele…" at bounding box center [442, 117] width 809 height 20
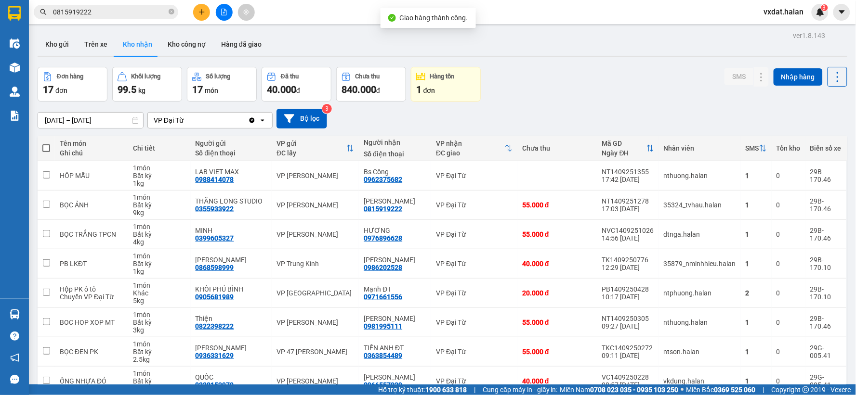
scroll to position [111, 0]
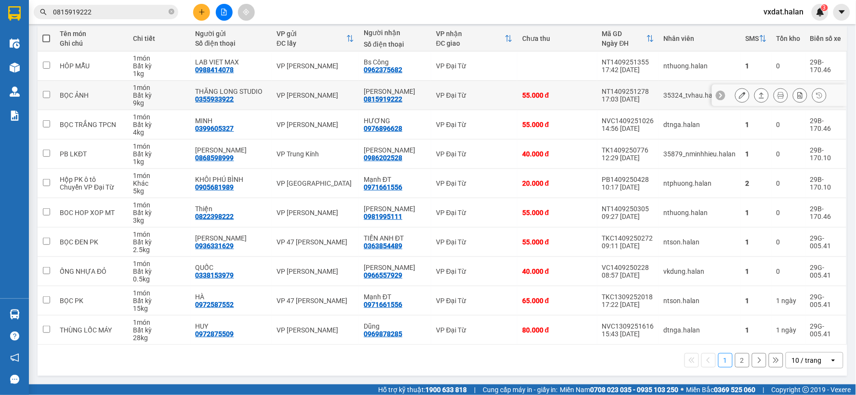
click at [758, 95] on icon at bounding box center [761, 95] width 7 height 7
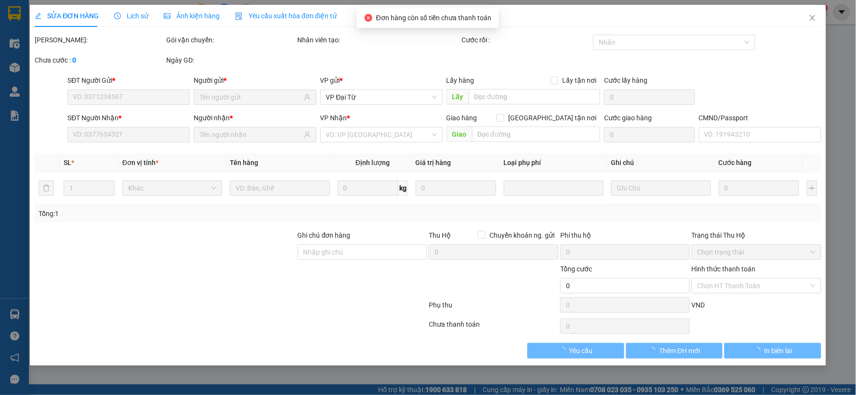
type input "0355933922"
type input "THĂNG LONG STUDIO"
type input "0815919222"
type input "[PERSON_NAME]"
type input "55.000"
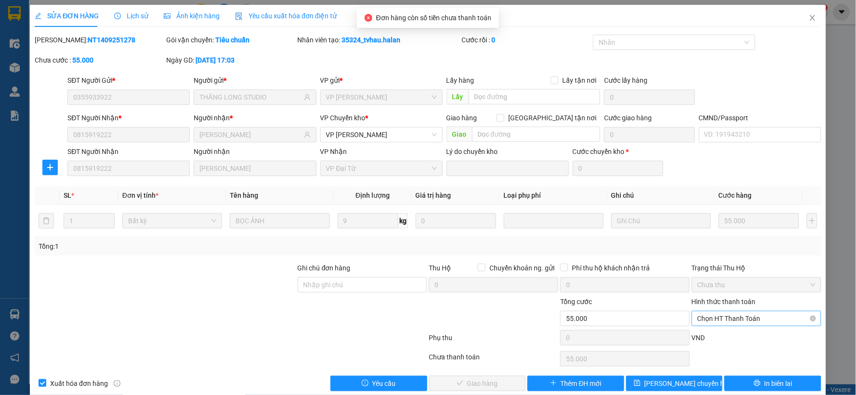
click at [728, 315] on span "Chọn HT Thanh Toán" at bounding box center [756, 319] width 118 height 14
click at [724, 241] on div "Tại văn phòng" at bounding box center [749, 238] width 117 height 11
type input "0"
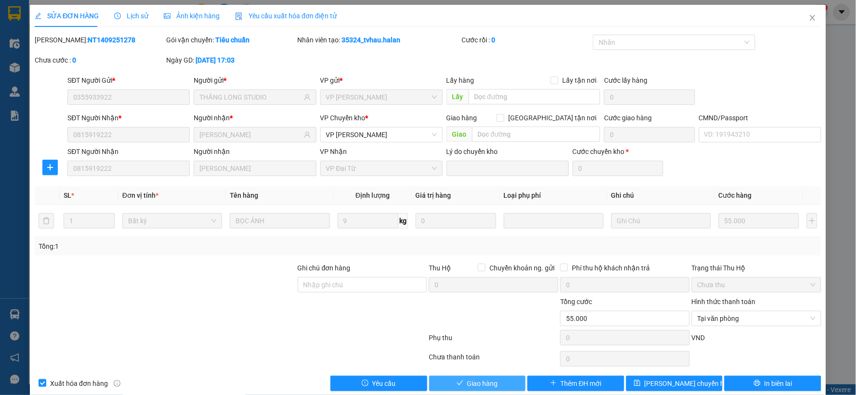
click at [507, 382] on button "Giao hàng" at bounding box center [477, 383] width 97 height 15
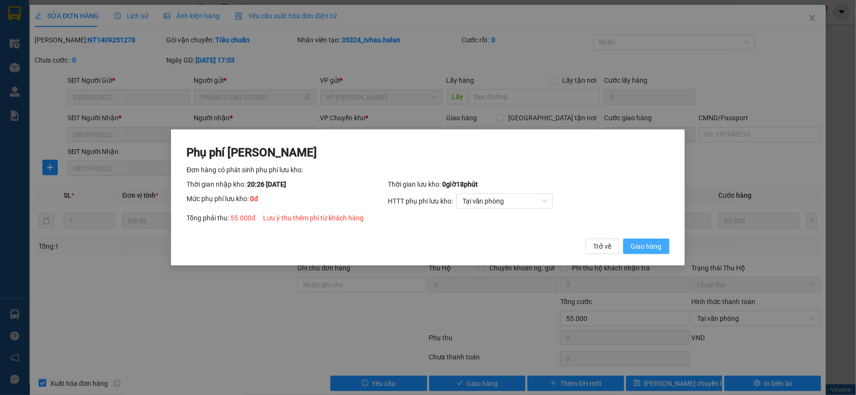
click at [656, 251] on span "Giao hàng" at bounding box center [646, 246] width 31 height 11
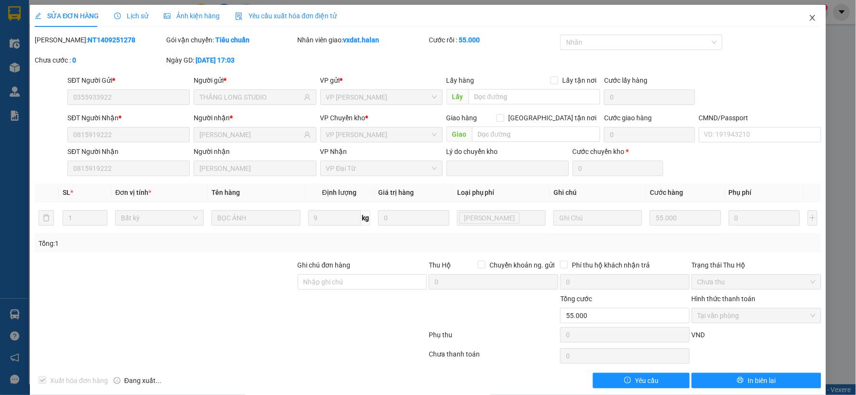
click at [808, 17] on icon "close" at bounding box center [812, 18] width 8 height 8
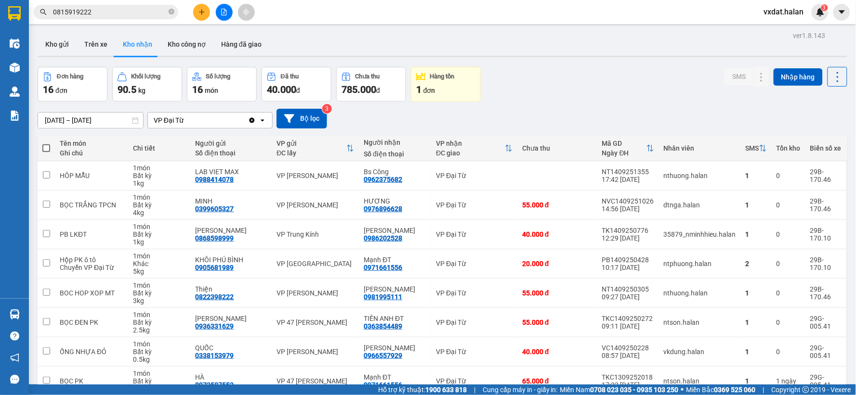
click at [567, 114] on div "[DATE] – [DATE] Press the down arrow key to interact with the calendar and sele…" at bounding box center [442, 119] width 809 height 20
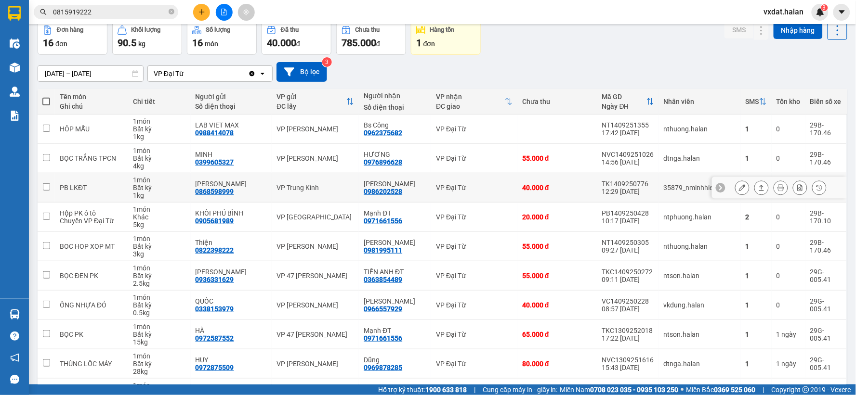
scroll to position [107, 0]
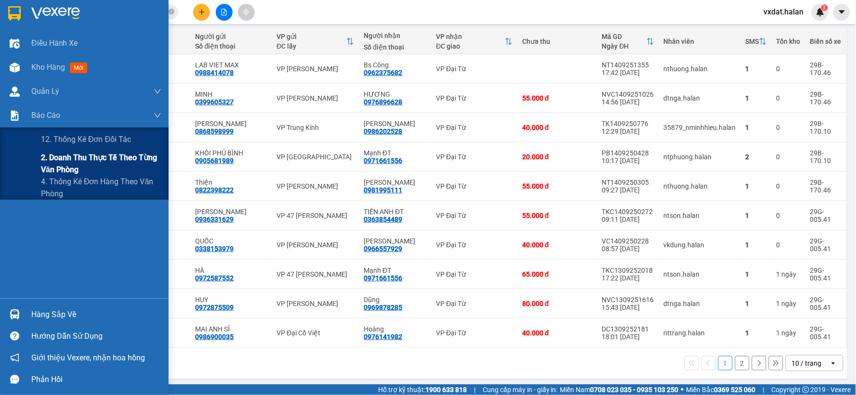
click at [51, 165] on span "2. Doanh thu thực tế theo từng văn phòng" at bounding box center [101, 164] width 120 height 24
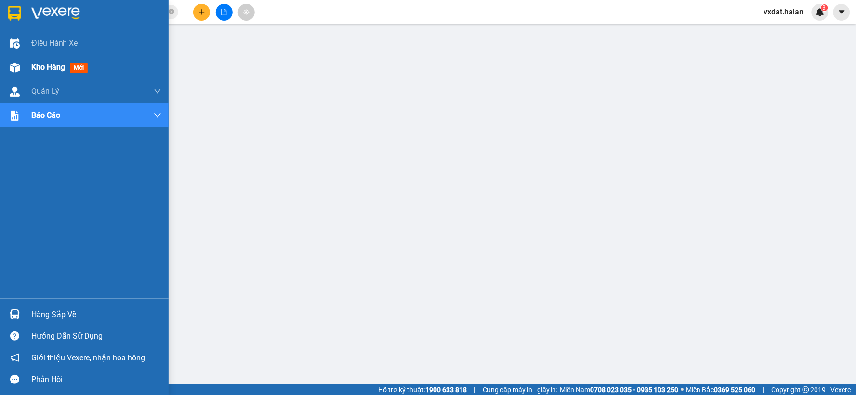
click at [12, 76] on div "Kho hàng mới" at bounding box center [84, 67] width 169 height 24
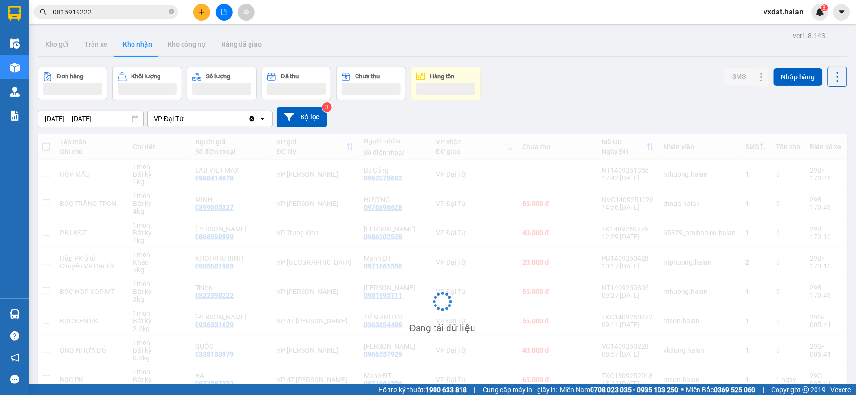
click at [615, 77] on div "Đơn hàng Khối lượng Số lượng Đã thu Chưa thu Hàng tồn SMS Nhập hàng" at bounding box center [442, 83] width 809 height 33
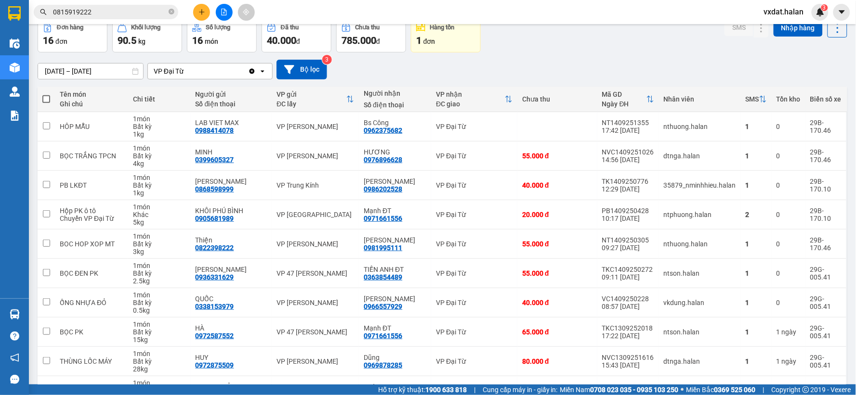
scroll to position [107, 0]
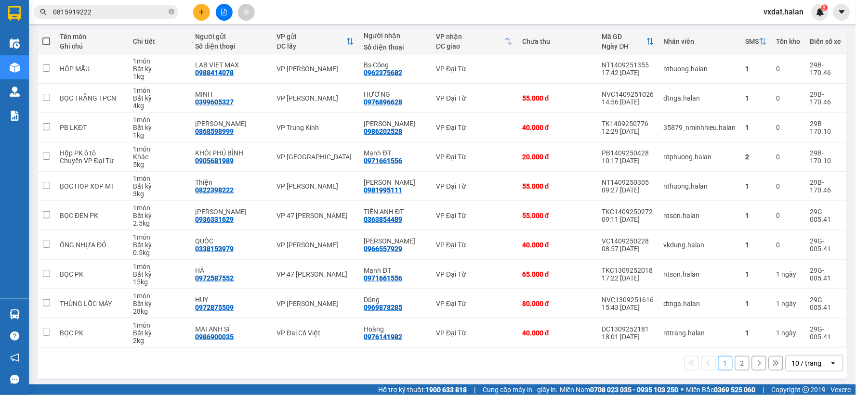
click at [741, 358] on button "2" at bounding box center [742, 363] width 14 height 14
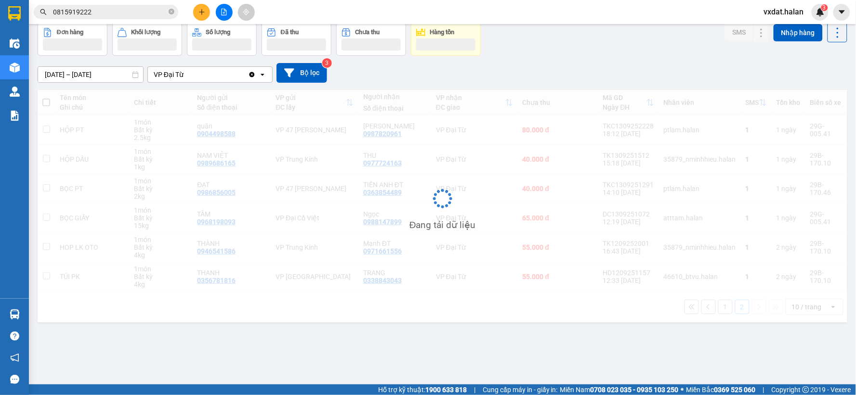
scroll to position [44, 0]
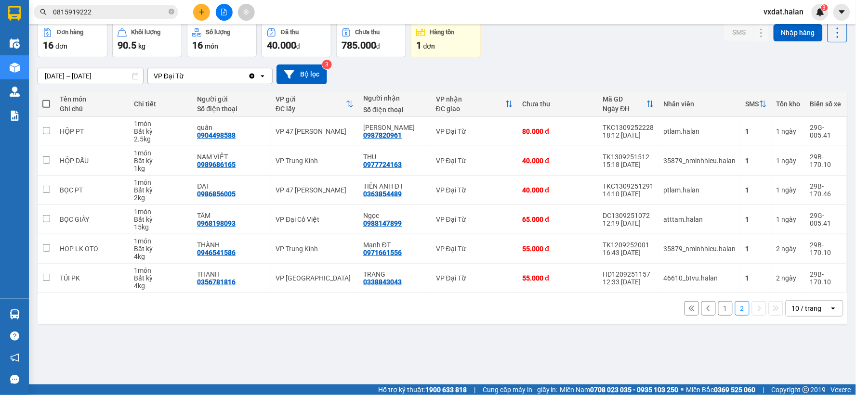
click at [607, 366] on div "ver 1.8.143 Kho gửi Trên xe Kho nhận Kho công nợ Hàng đã giao Đơn hàng 16 đơn K…" at bounding box center [442, 182] width 817 height 395
click at [529, 61] on div "[DATE] – [DATE] Press the down arrow key to interact with the calendar and sele…" at bounding box center [442, 74] width 809 height 34
